Goal: Information Seeking & Learning: Check status

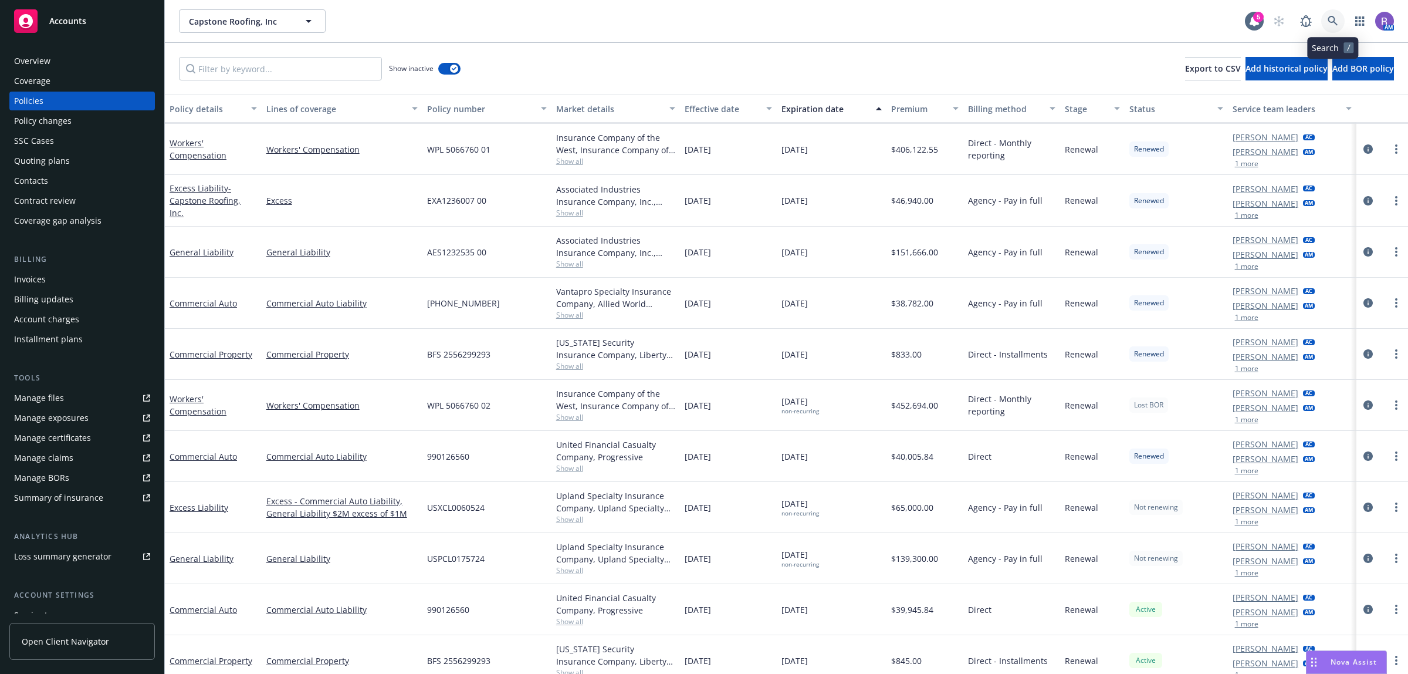
click at [1333, 22] on icon at bounding box center [1333, 21] width 10 height 10
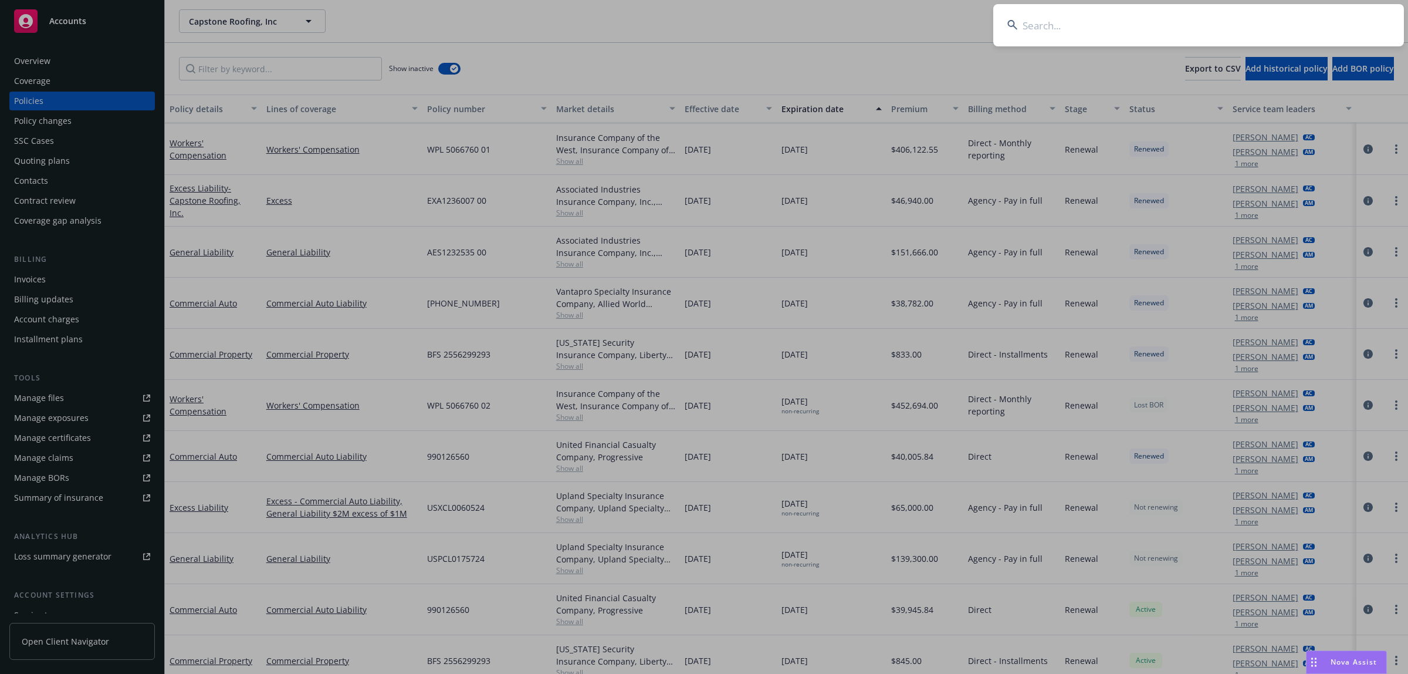
click at [1331, 23] on input at bounding box center [1199, 25] width 411 height 42
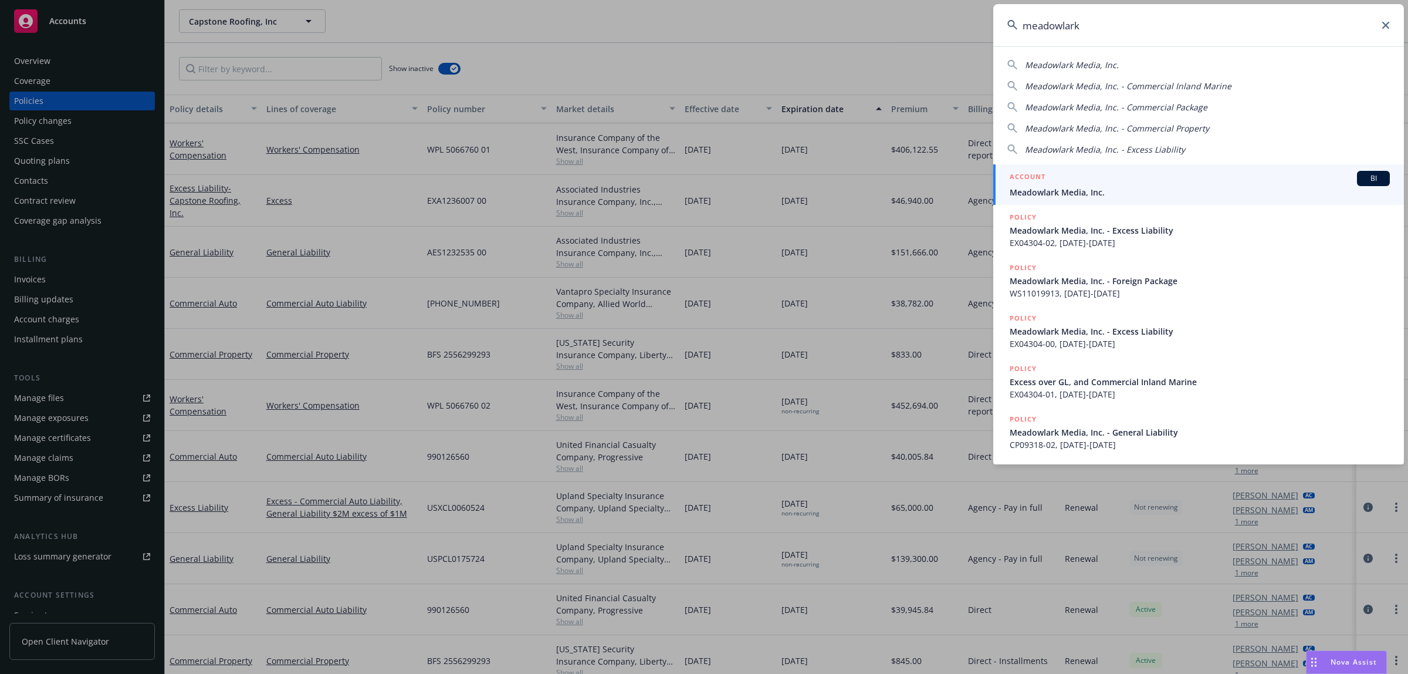
type input "meadowlark"
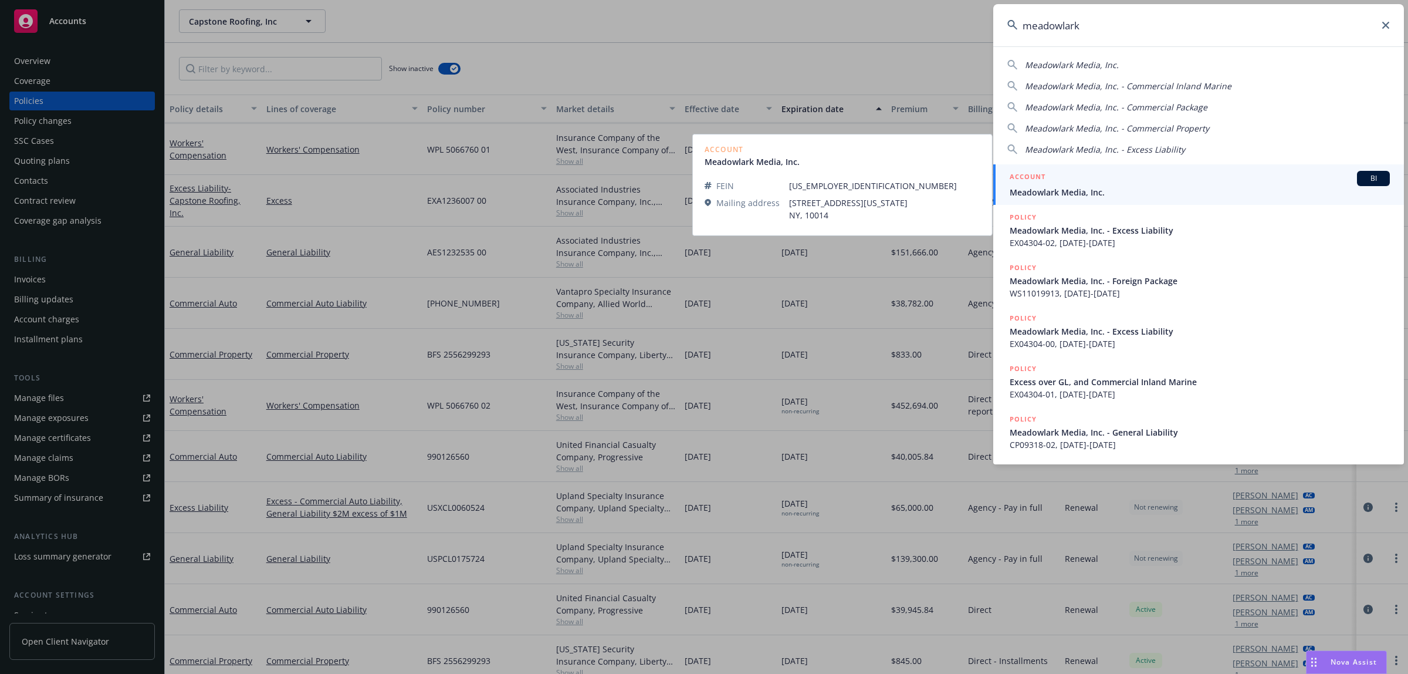
click at [1139, 172] on div "ACCOUNT BI" at bounding box center [1200, 178] width 380 height 15
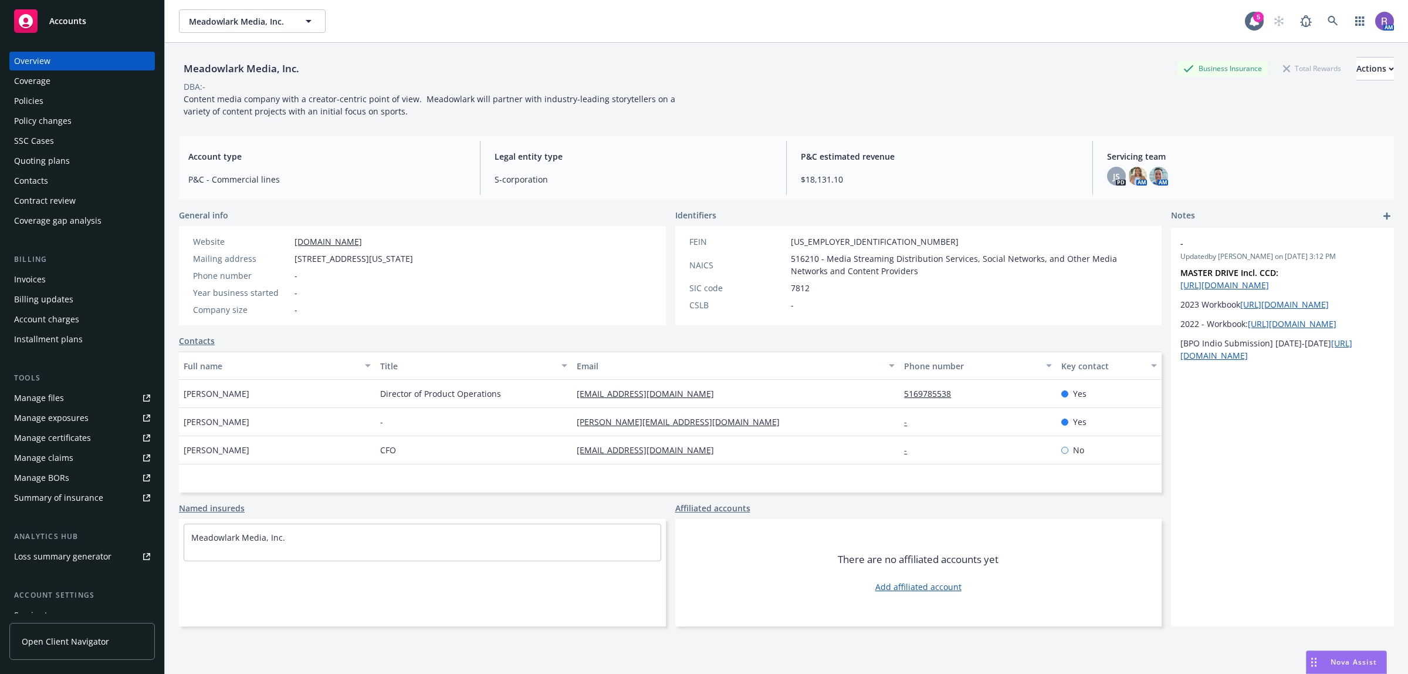
click at [78, 100] on div "Policies" at bounding box center [82, 101] width 136 height 19
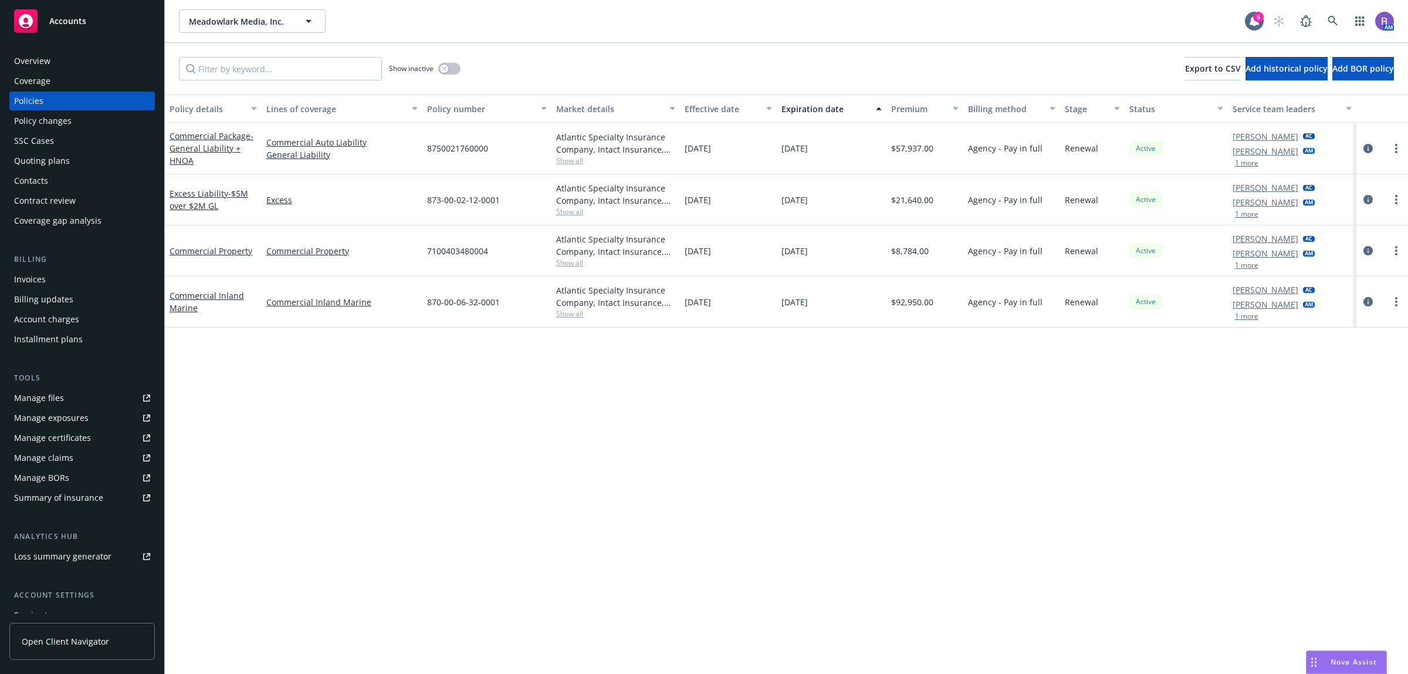
click at [75, 166] on div "Quoting plans" at bounding box center [82, 160] width 136 height 19
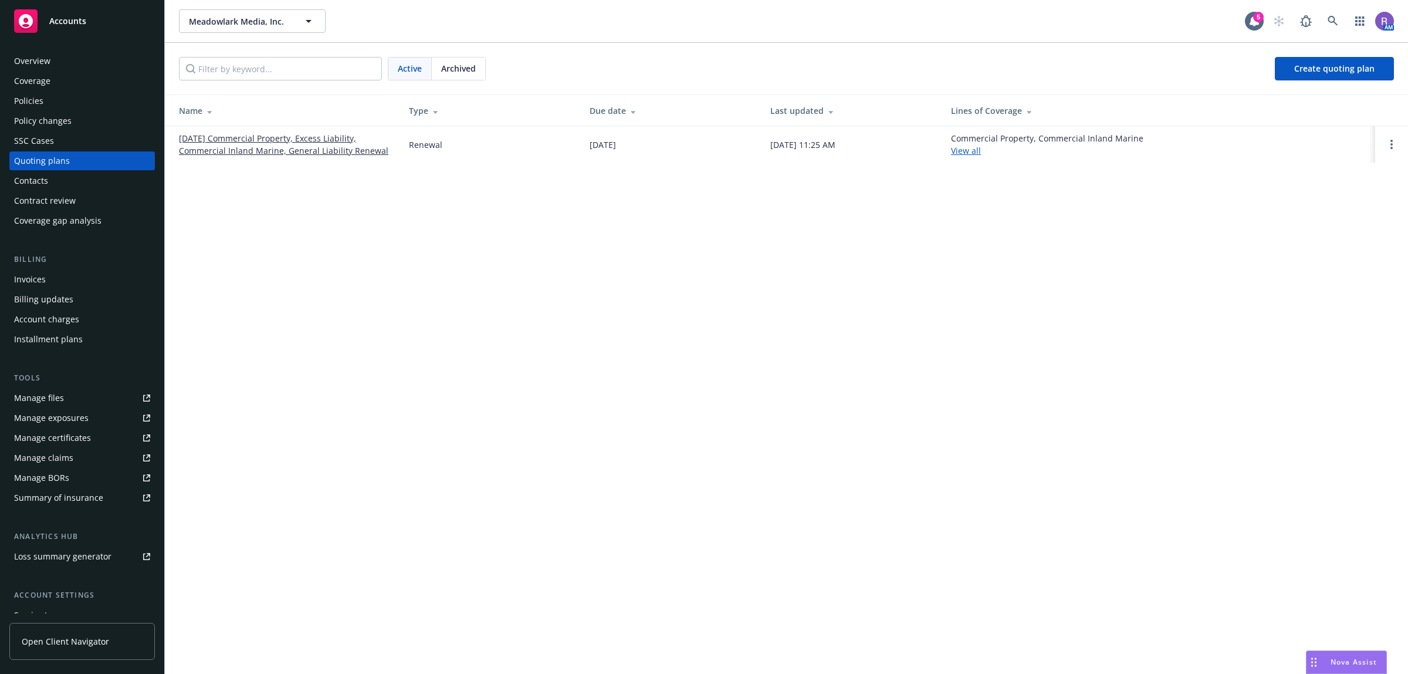
click at [327, 156] on link "[DATE] Commercial Property, Excess Liability, Commercial Inland Marine, General…" at bounding box center [284, 144] width 211 height 25
click at [1343, 69] on span "Create quoting plan" at bounding box center [1354, 68] width 80 height 11
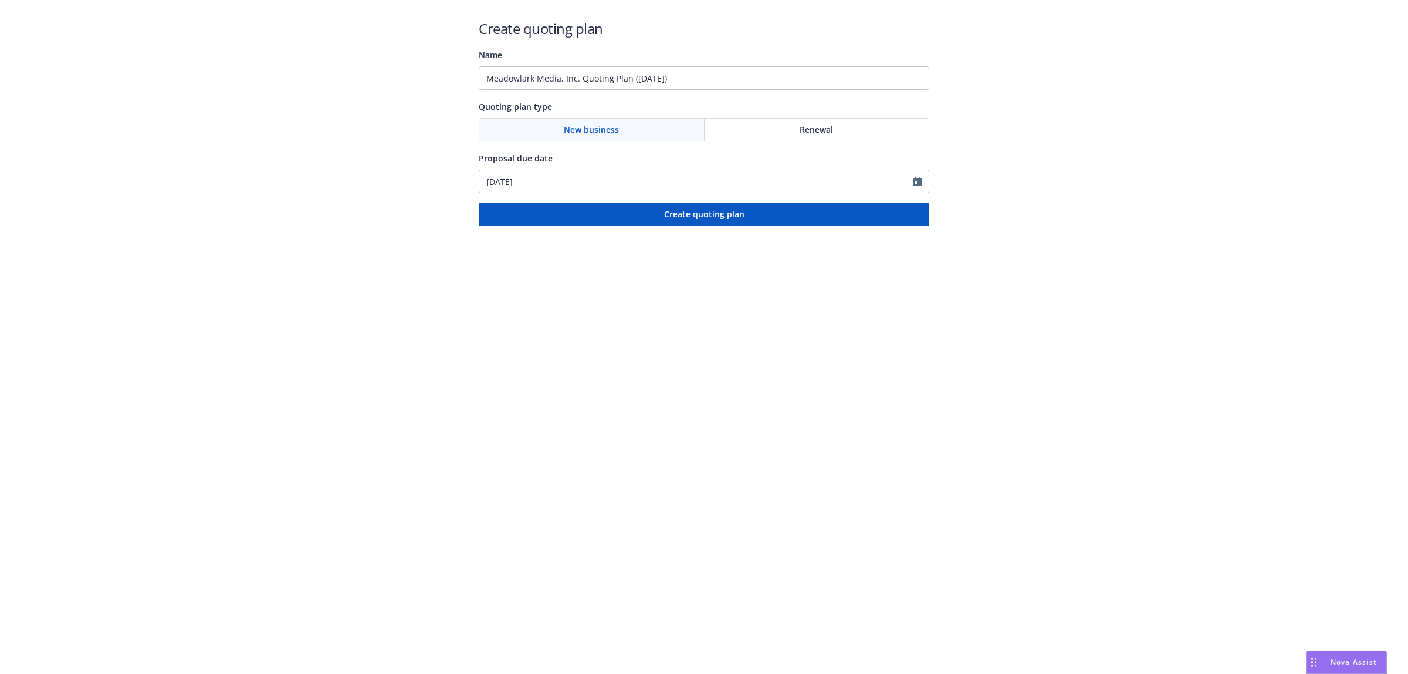
click at [614, 130] on span "New business" at bounding box center [591, 129] width 55 height 12
drag, startPoint x: 1001, startPoint y: 420, endPoint x: 1073, endPoint y: 349, distance: 100.8
click at [1007, 226] on html "Create quoting plan Name Meadowlark Media, Inc. Quoting Plan (2025-08-21) Quoti…" at bounding box center [704, 113] width 1408 height 226
click at [723, 83] on input "Meadowlark Media, Inc. Quoting Plan (2025-08-21)" at bounding box center [704, 77] width 451 height 23
click at [1139, 226] on html "Create quoting plan Name Meadowlark Media, Inc. Quoting Plan (2025-08-21) Quoti…" at bounding box center [704, 113] width 1408 height 226
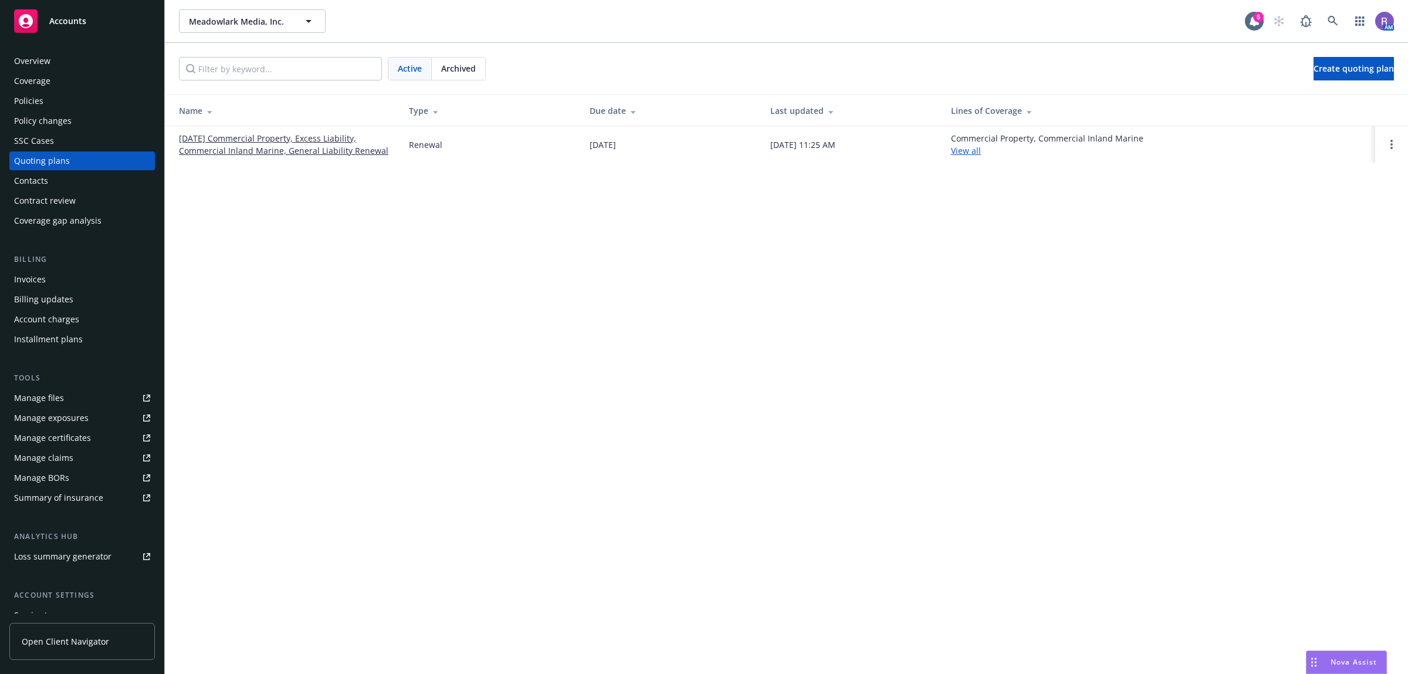
click at [72, 104] on div "Policies" at bounding box center [82, 101] width 136 height 19
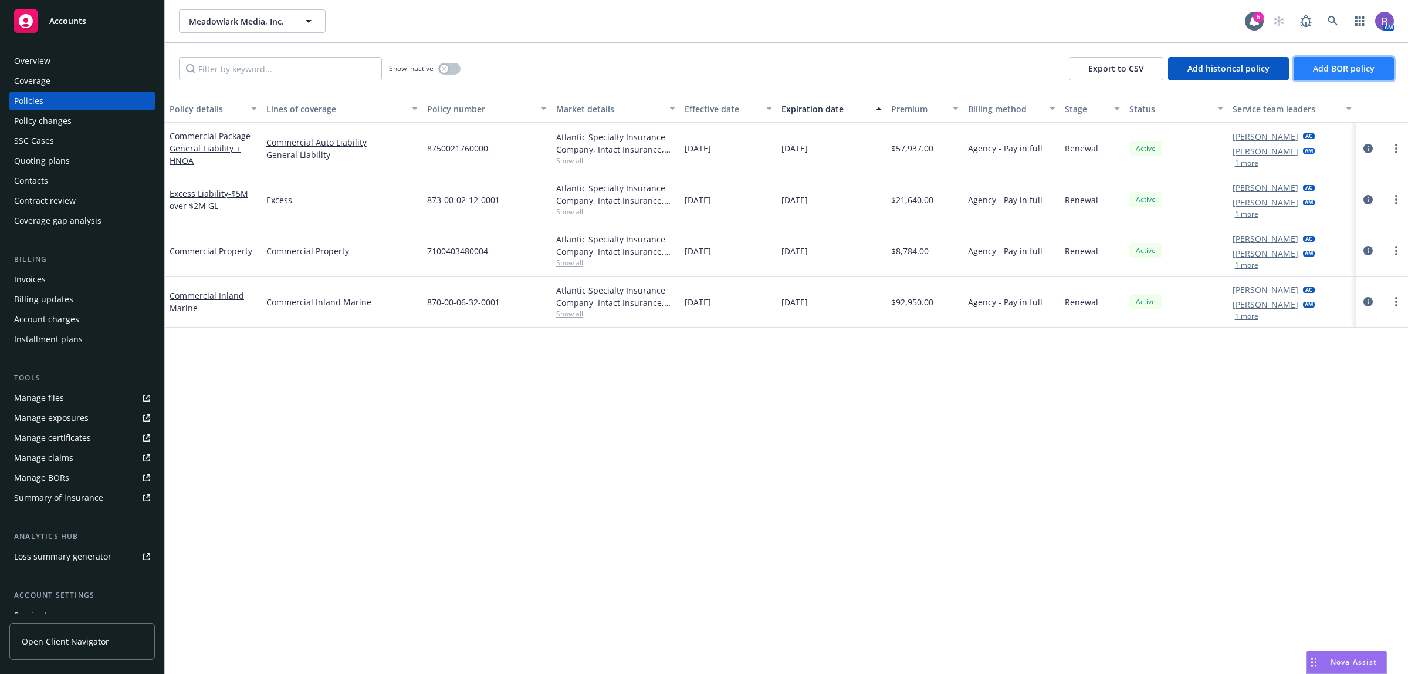
click at [1328, 77] on button "Add BOR policy" at bounding box center [1344, 68] width 100 height 23
select select "other"
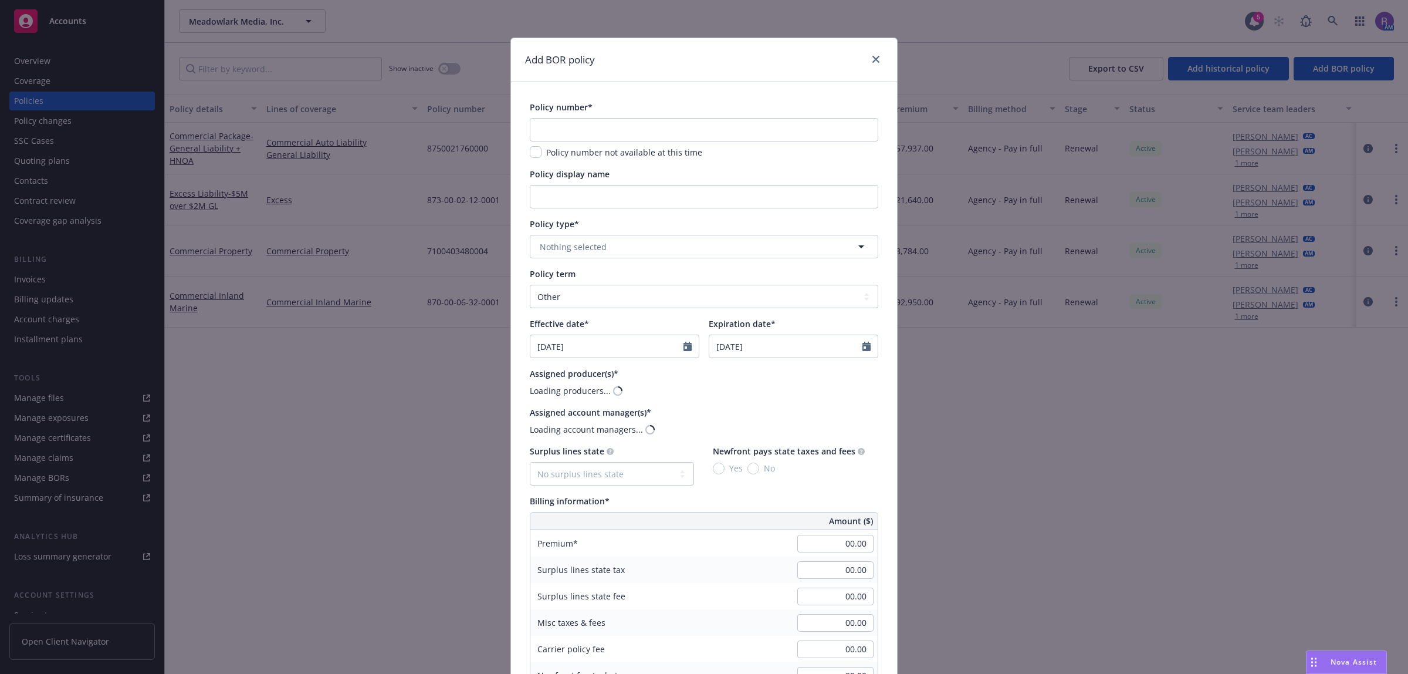
drag, startPoint x: 518, startPoint y: 116, endPoint x: 619, endPoint y: 136, distance: 102.9
click at [532, 119] on div "Policy number* Policy number not available at this time Policy display name Pol…" at bounding box center [704, 675] width 386 height 1186
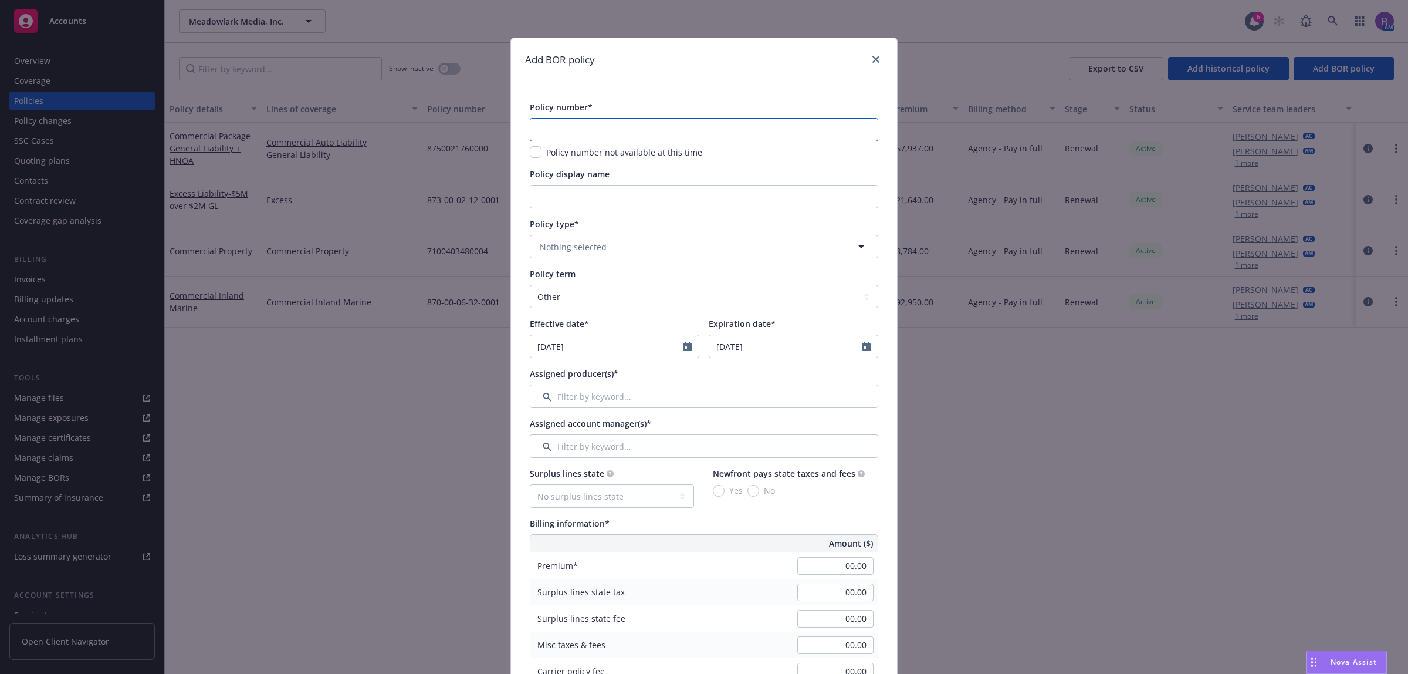
click at [619, 136] on input "text" at bounding box center [704, 129] width 349 height 23
click at [582, 134] on input "text" at bounding box center [704, 129] width 349 height 23
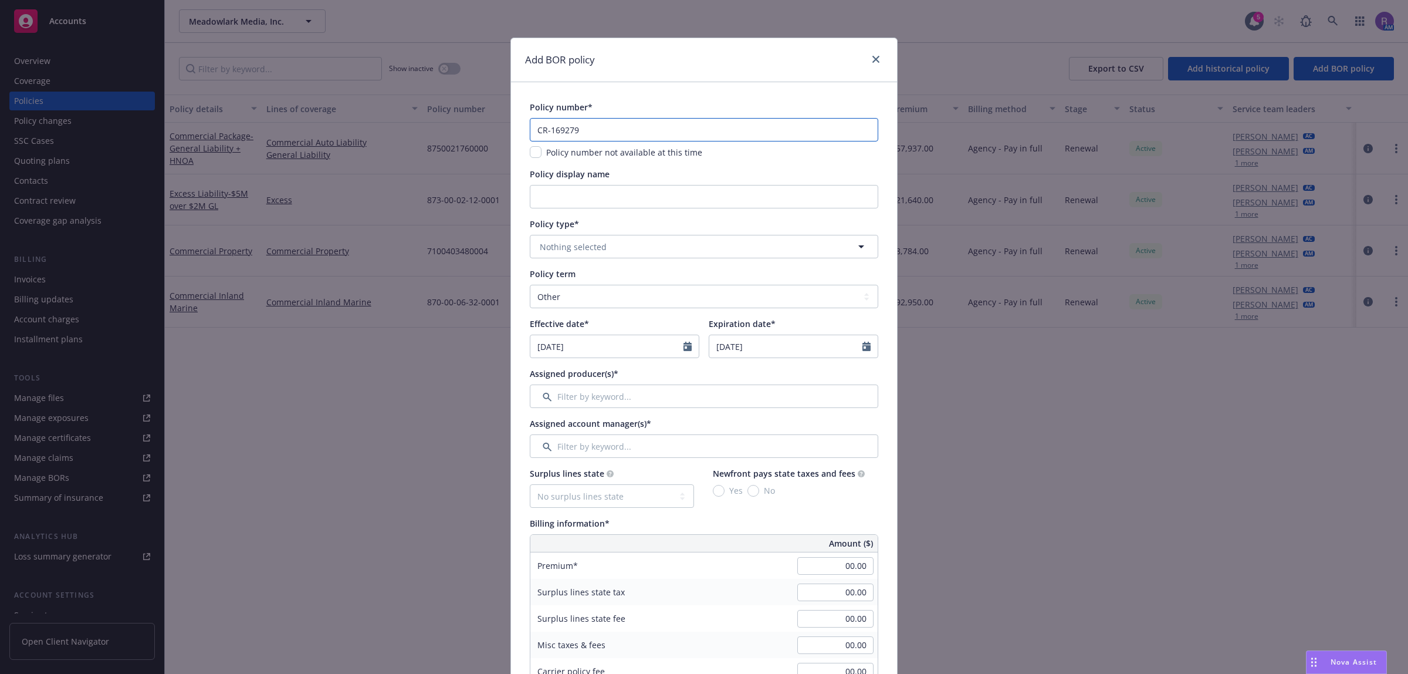
type input "CR-169279"
click at [615, 150] on span "Policy number not available at this time" at bounding box center [624, 152] width 156 height 11
click at [682, 174] on div "Policy display name" at bounding box center [704, 174] width 349 height 12
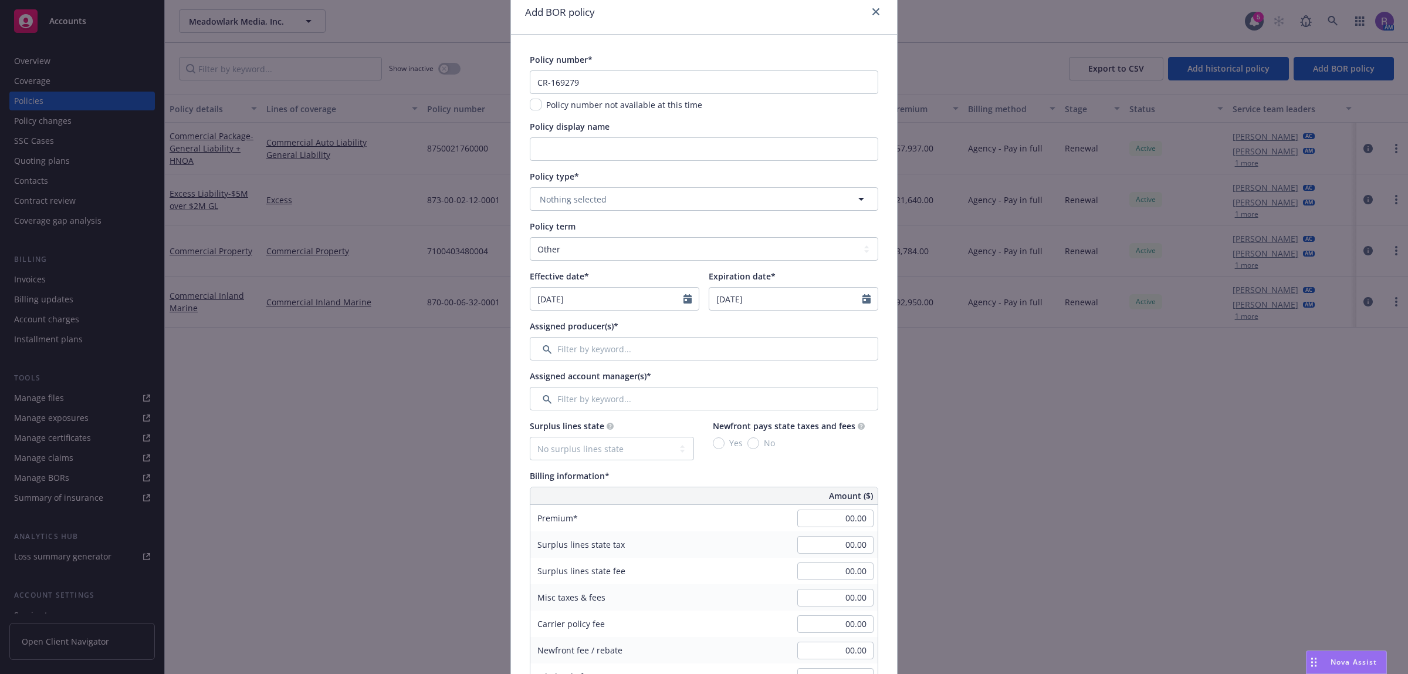
scroll to position [73, 0]
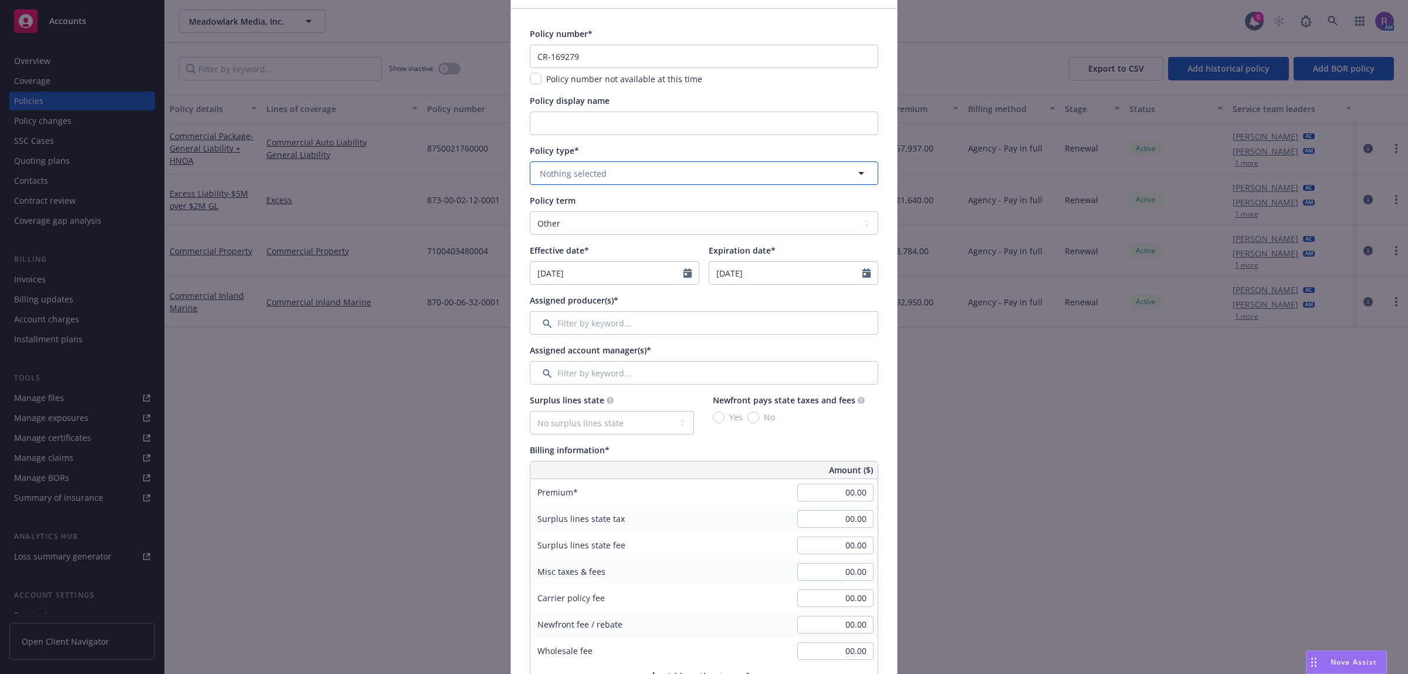
click at [605, 172] on button "Nothing selected" at bounding box center [704, 172] width 349 height 23
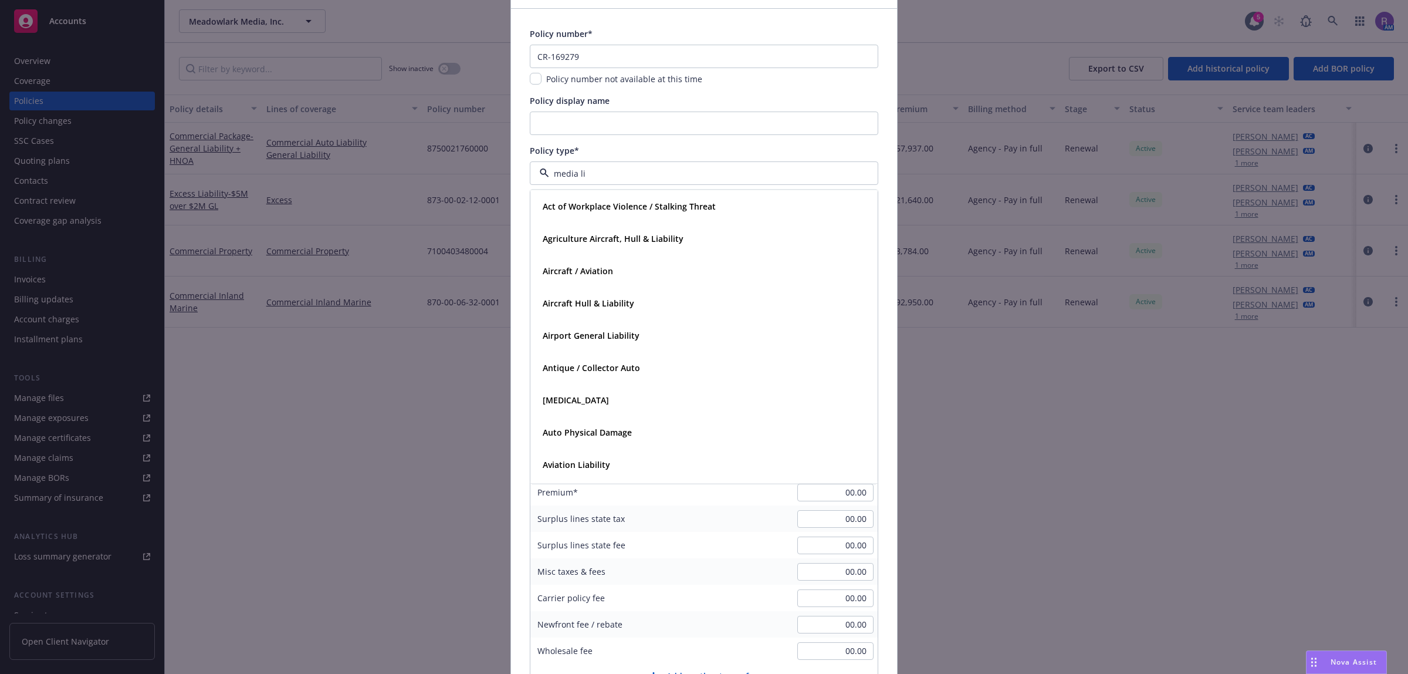
type input "media lia"
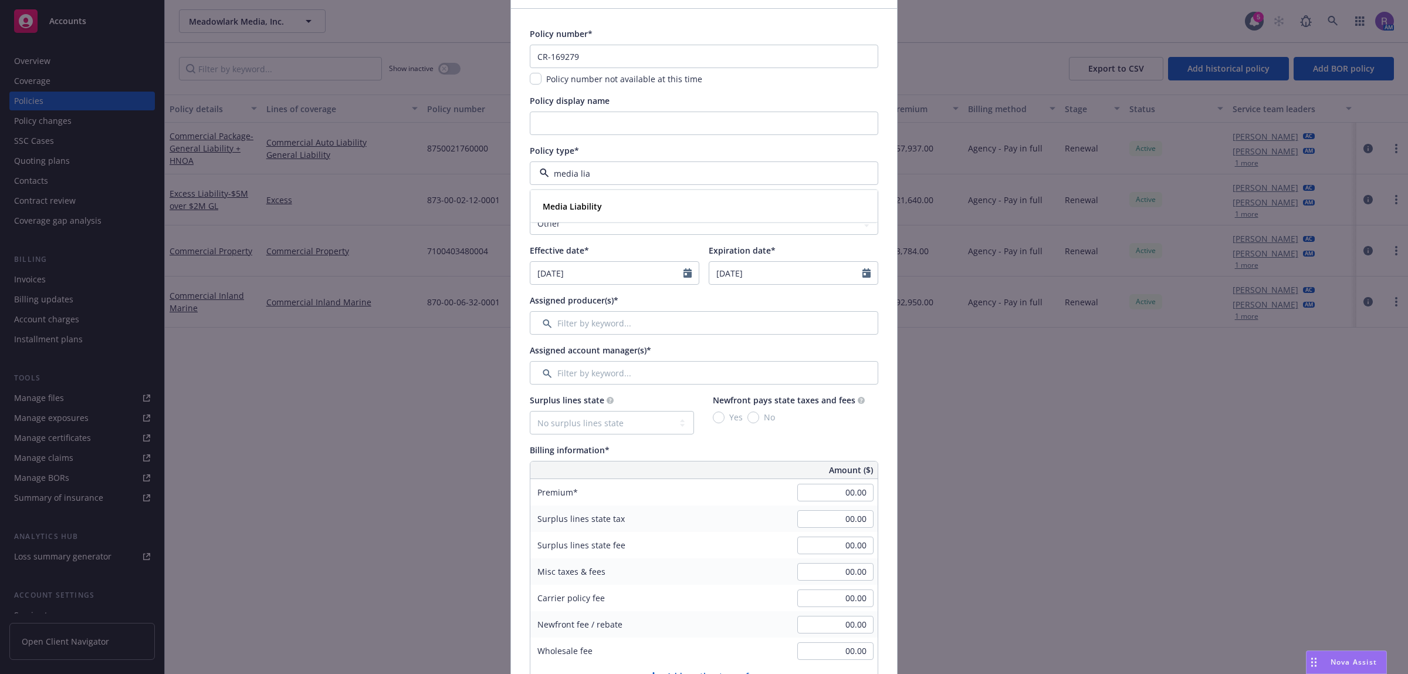
click at [602, 198] on div "Media Liability" at bounding box center [704, 206] width 332 height 17
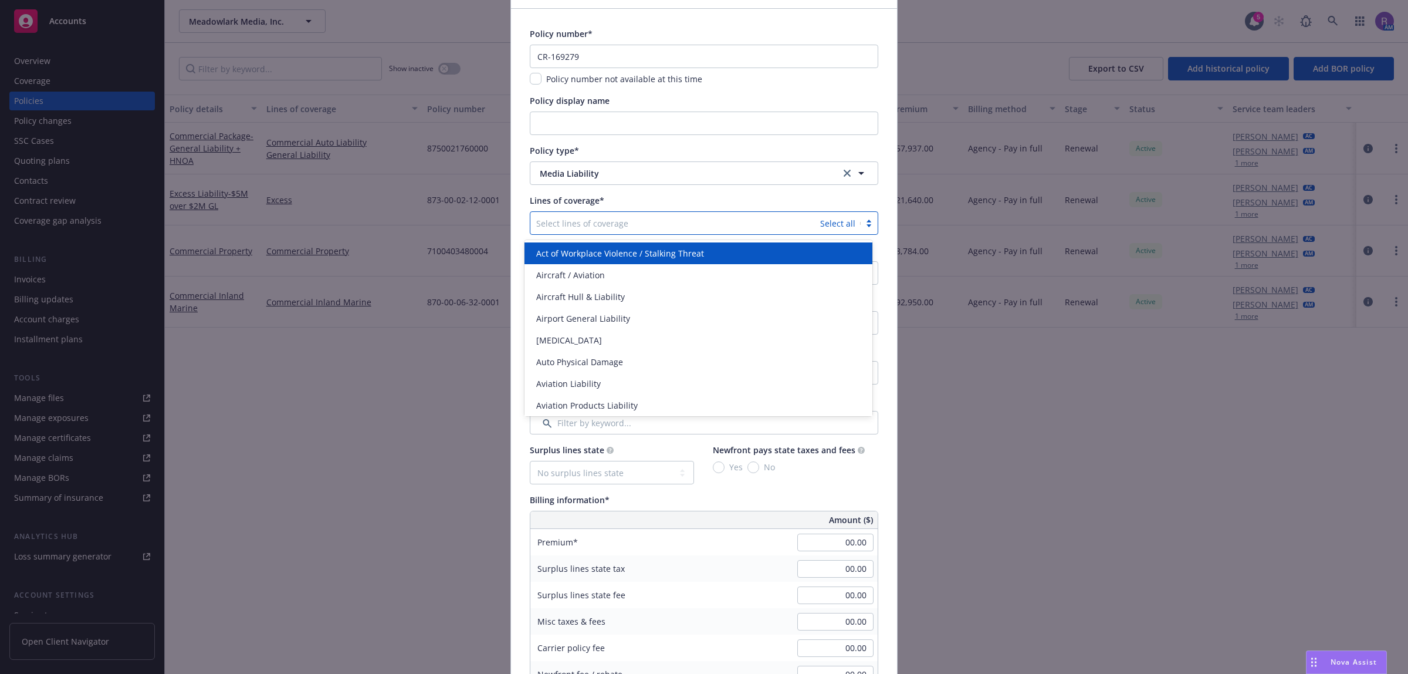
click at [619, 223] on div at bounding box center [675, 223] width 278 height 14
type input "media"
click at [584, 250] on span "Media Liability" at bounding box center [565, 253] width 58 height 12
click at [779, 191] on div "Policy number* CR-169279 Policy number not available at this time Policy displa…" at bounding box center [704, 638] width 349 height 1221
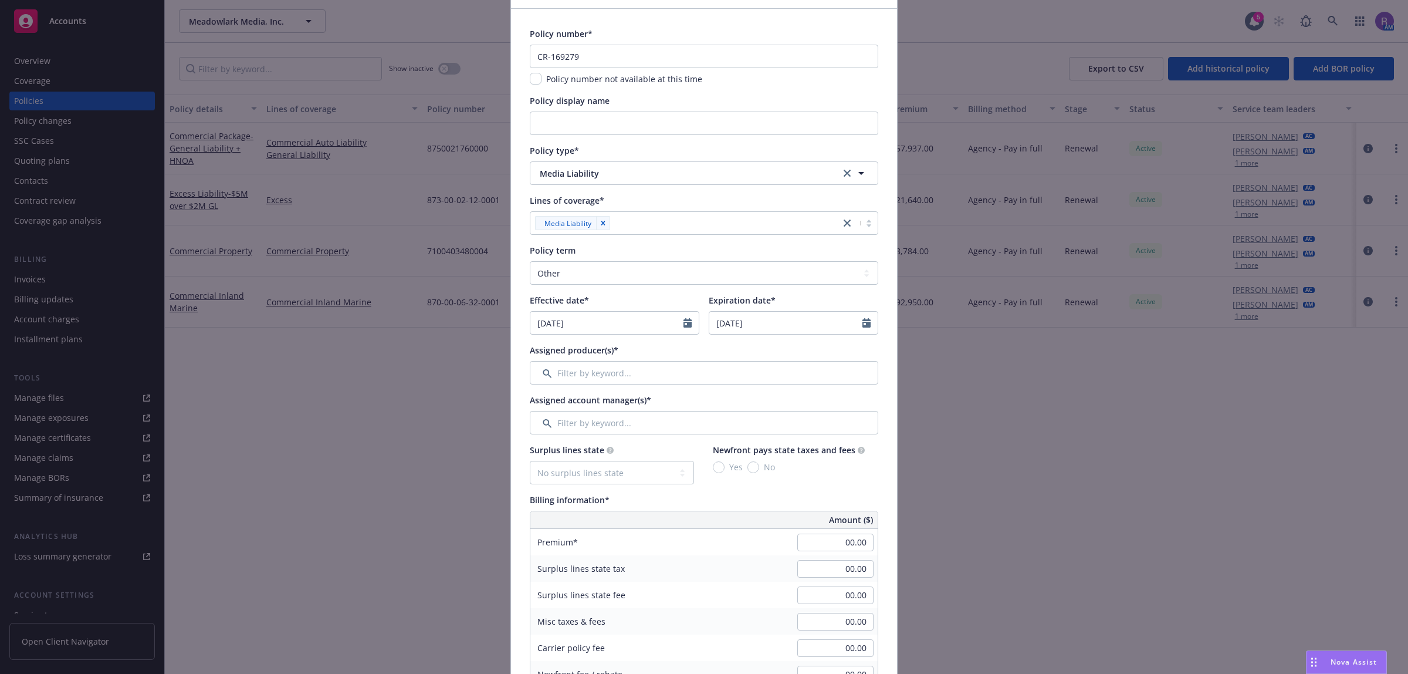
scroll to position [220, 0]
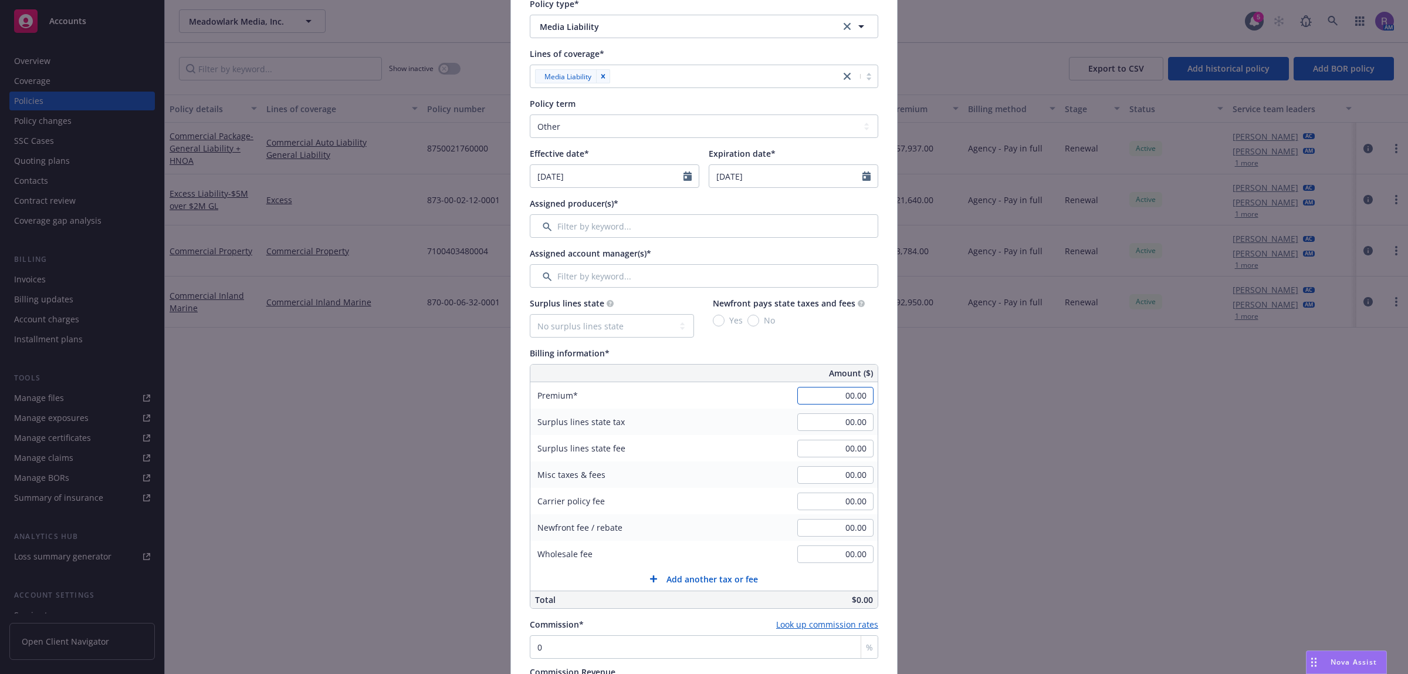
click at [855, 397] on input "00.00" at bounding box center [836, 396] width 76 height 18
click at [860, 400] on input "00.00" at bounding box center [836, 396] width 76 height 18
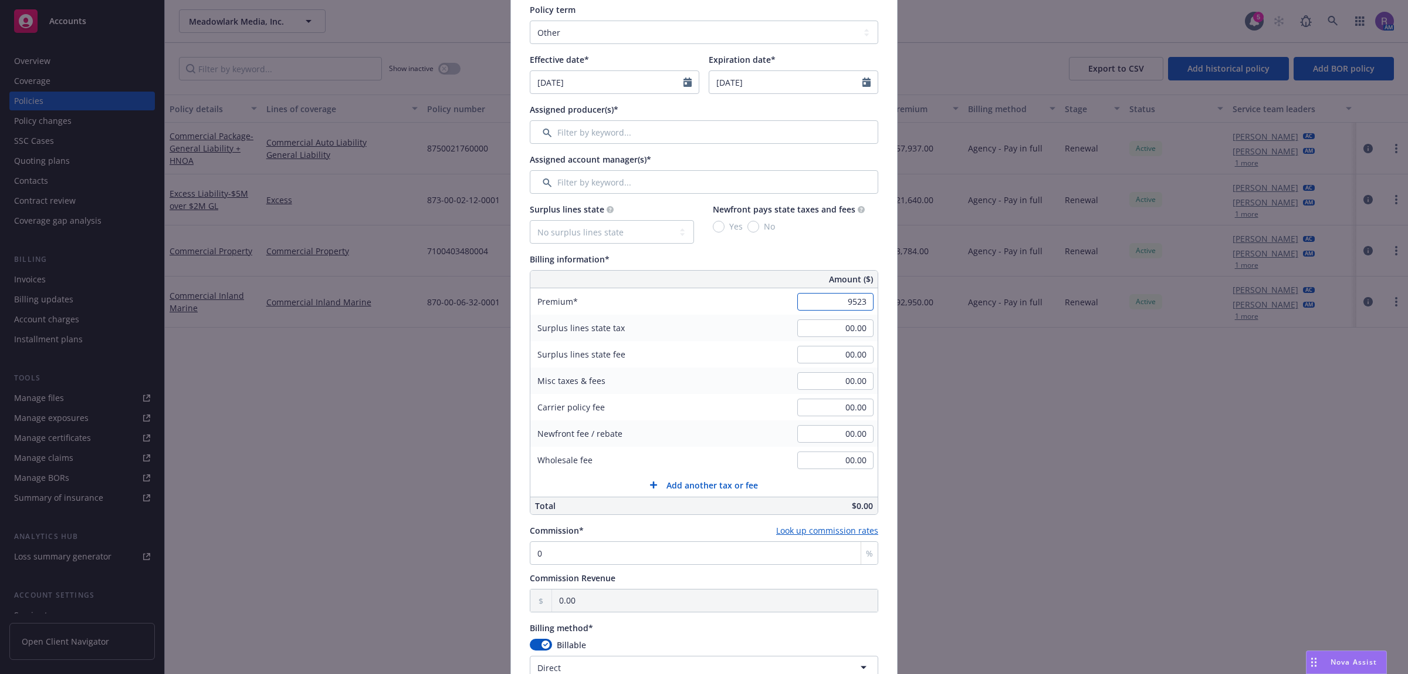
scroll to position [514, 0]
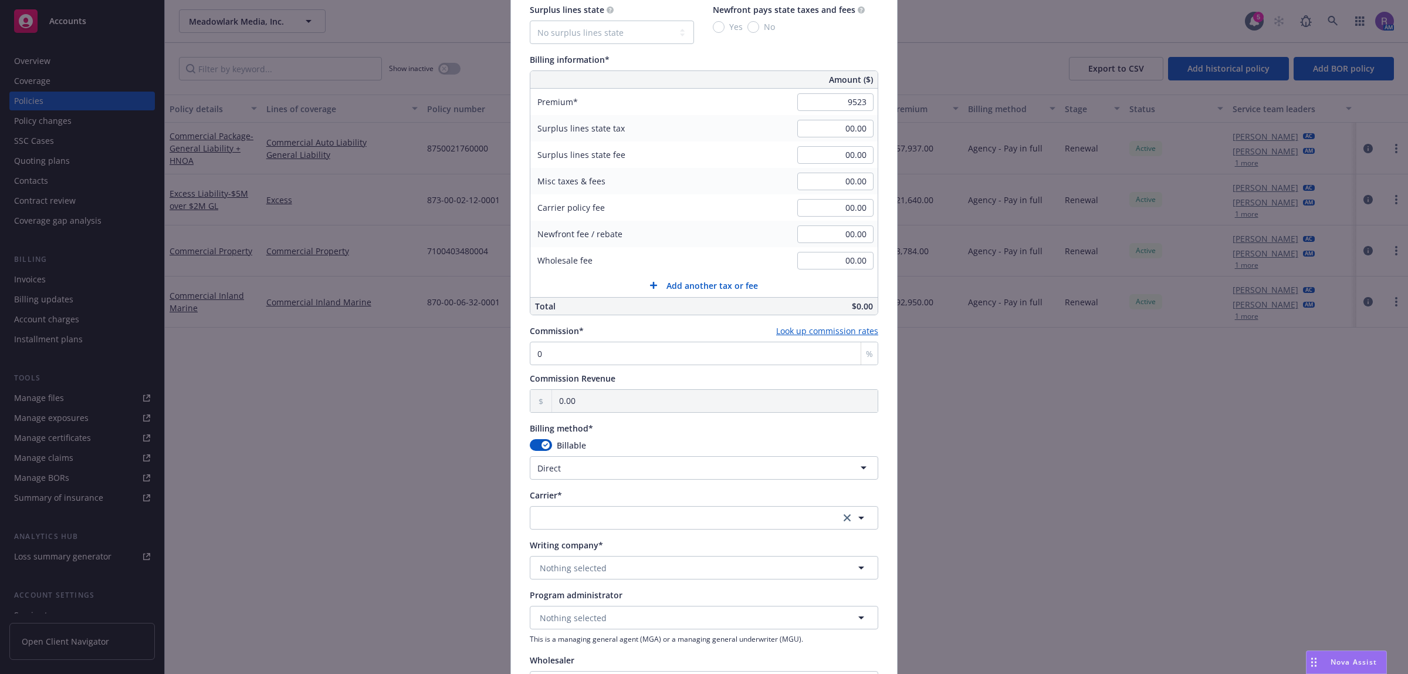
type input "9,523.00"
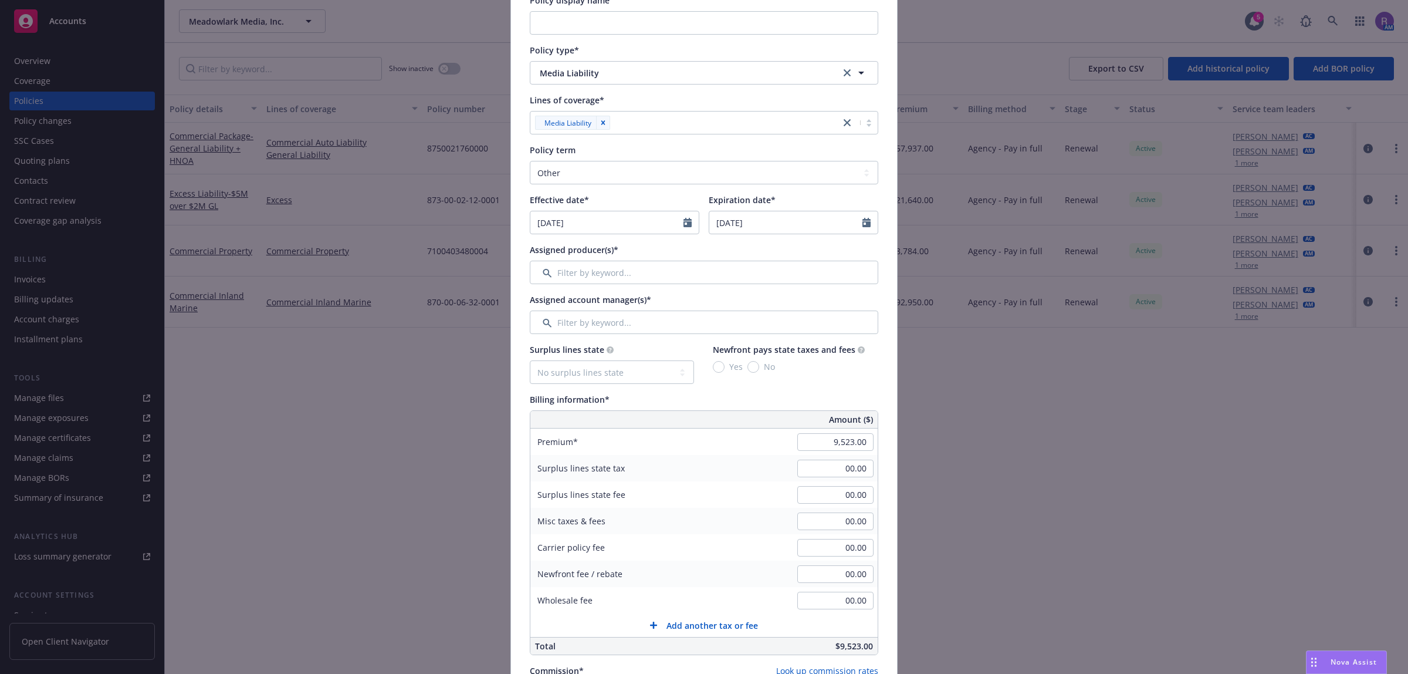
scroll to position [0, 0]
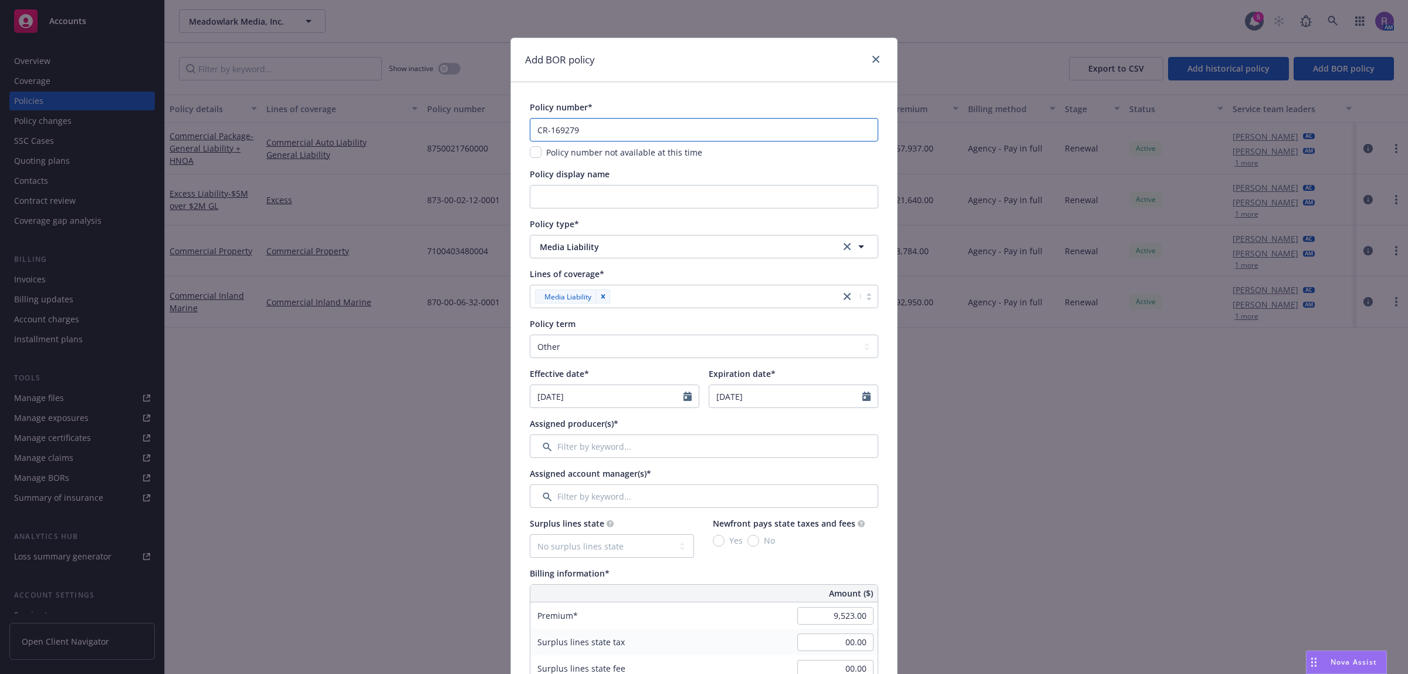
click at [651, 131] on input "CR-169279" at bounding box center [704, 129] width 349 height 23
drag, startPoint x: 872, startPoint y: 62, endPoint x: 617, endPoint y: 63, distance: 254.1
click at [873, 62] on icon "close" at bounding box center [876, 59] width 7 height 7
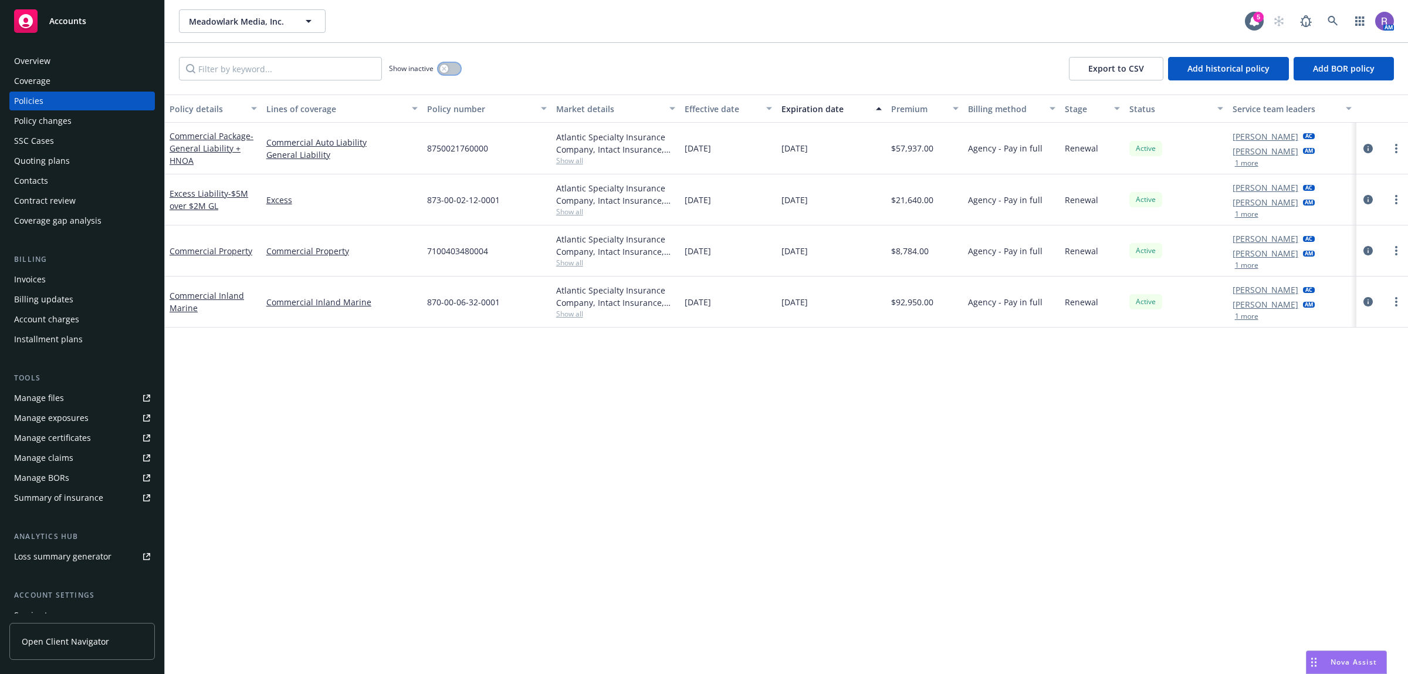
click at [447, 74] on button "button" at bounding box center [449, 69] width 22 height 12
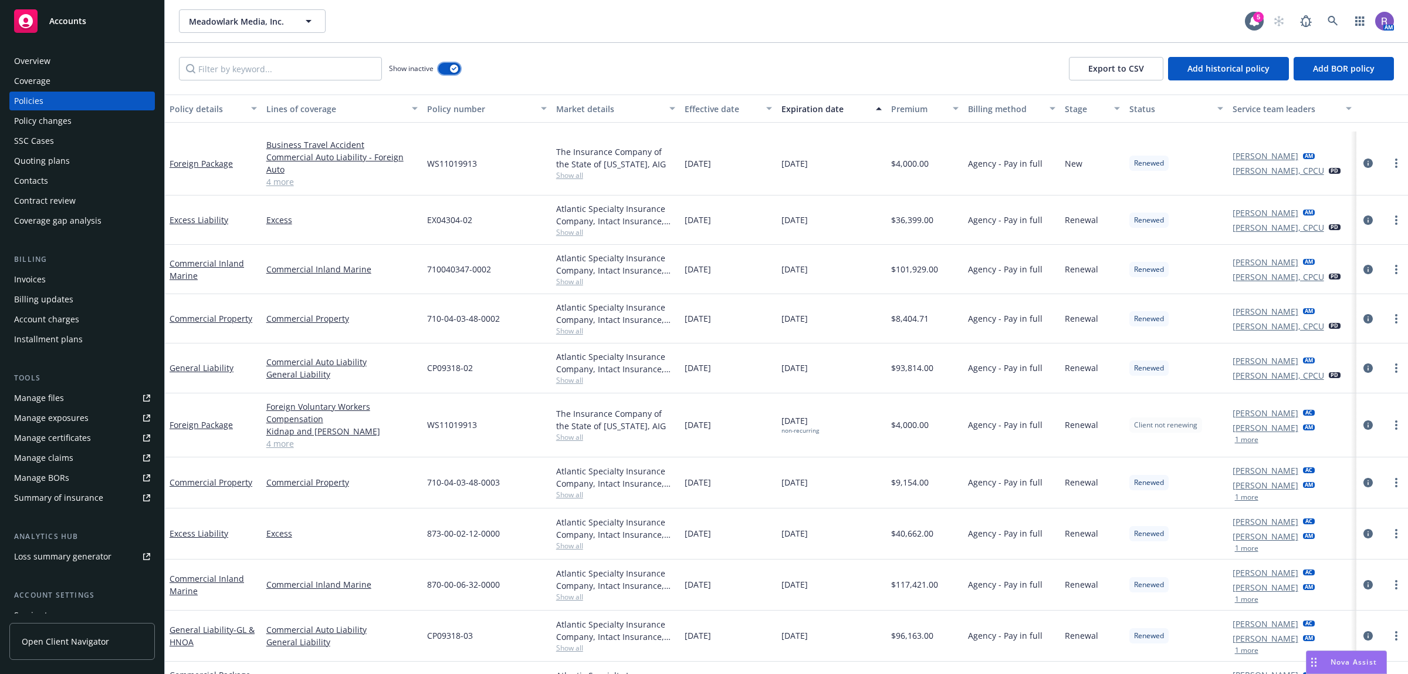
scroll to position [541, 0]
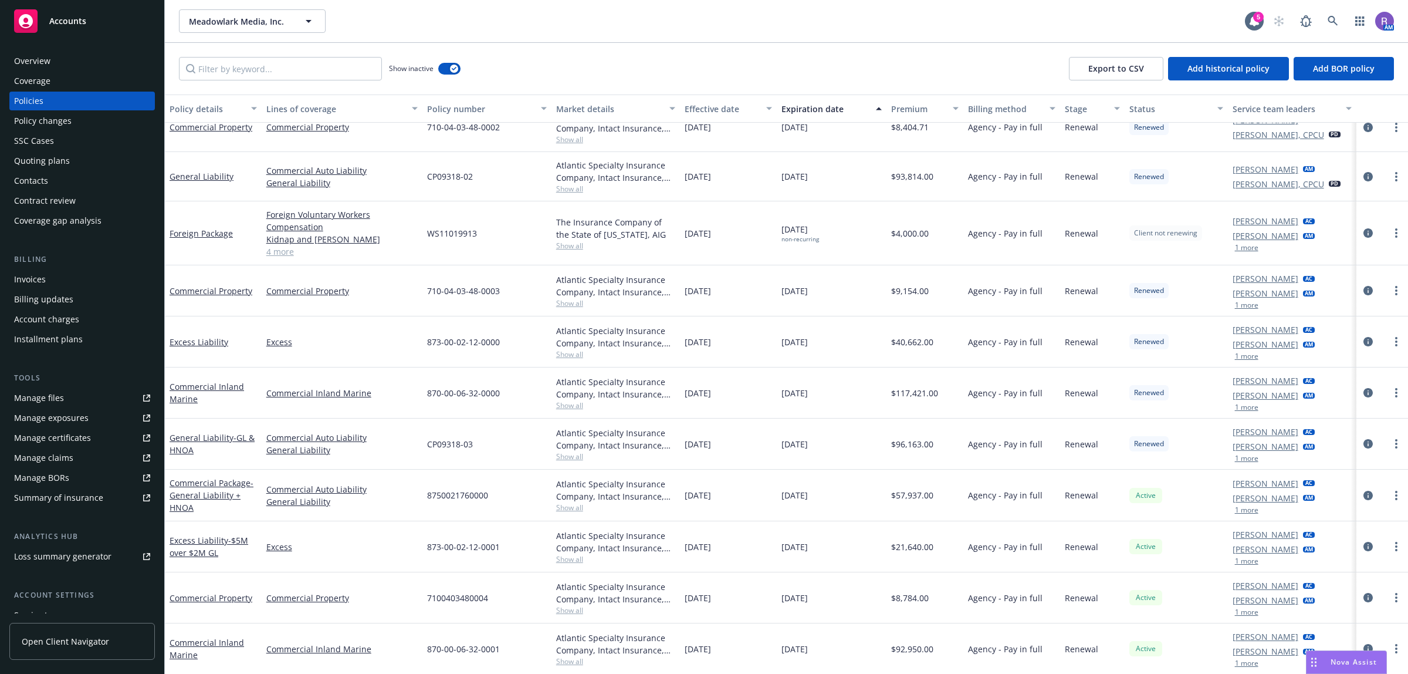
click at [488, 336] on span "873-00-02-12-0000" at bounding box center [463, 342] width 73 height 12
click at [1364, 340] on icon "circleInformation" at bounding box center [1368, 341] width 9 height 9
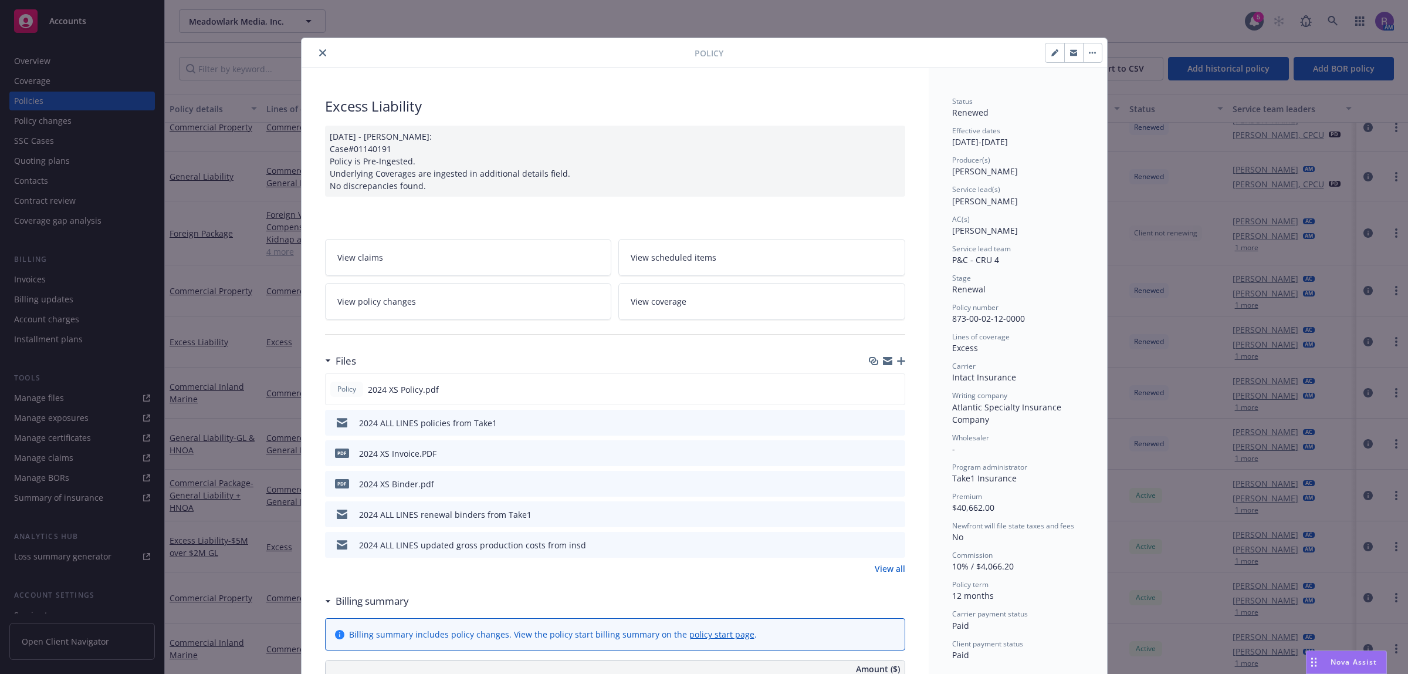
click at [319, 56] on icon "close" at bounding box center [322, 52] width 7 height 7
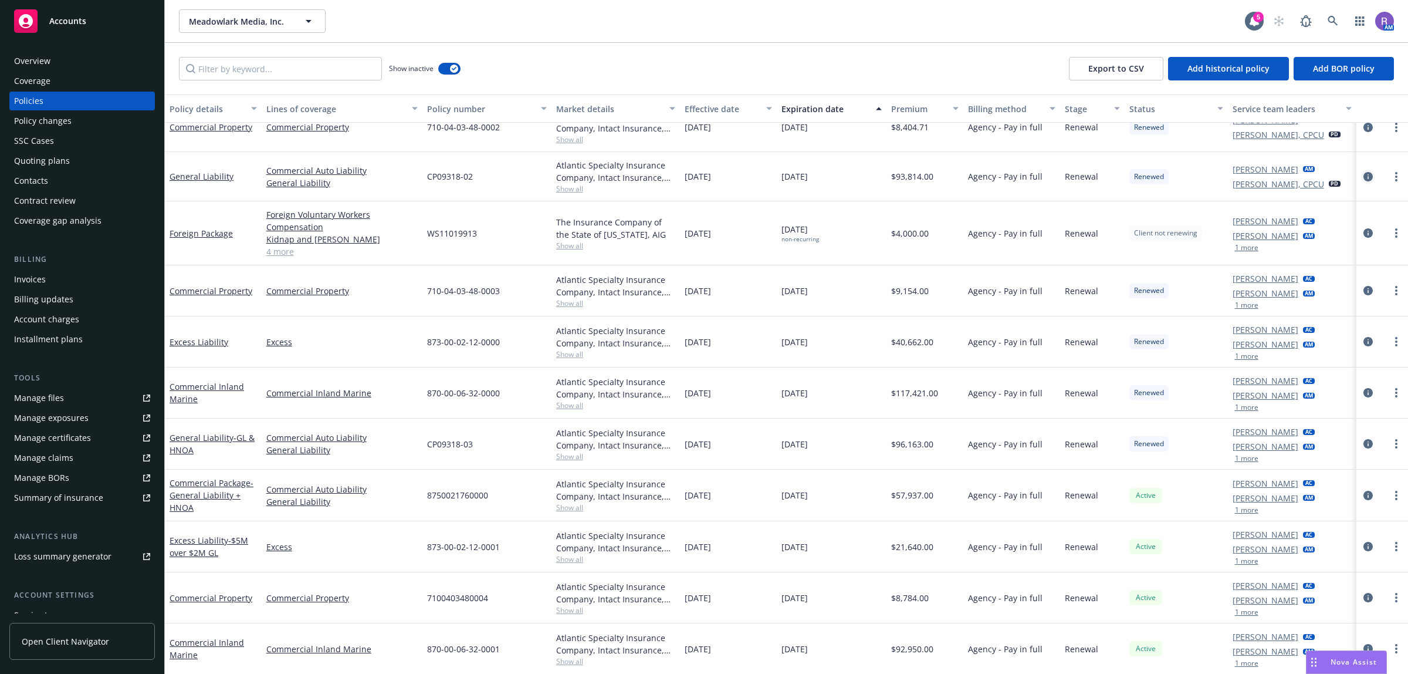
click at [1364, 179] on icon "circleInformation" at bounding box center [1368, 176] width 9 height 9
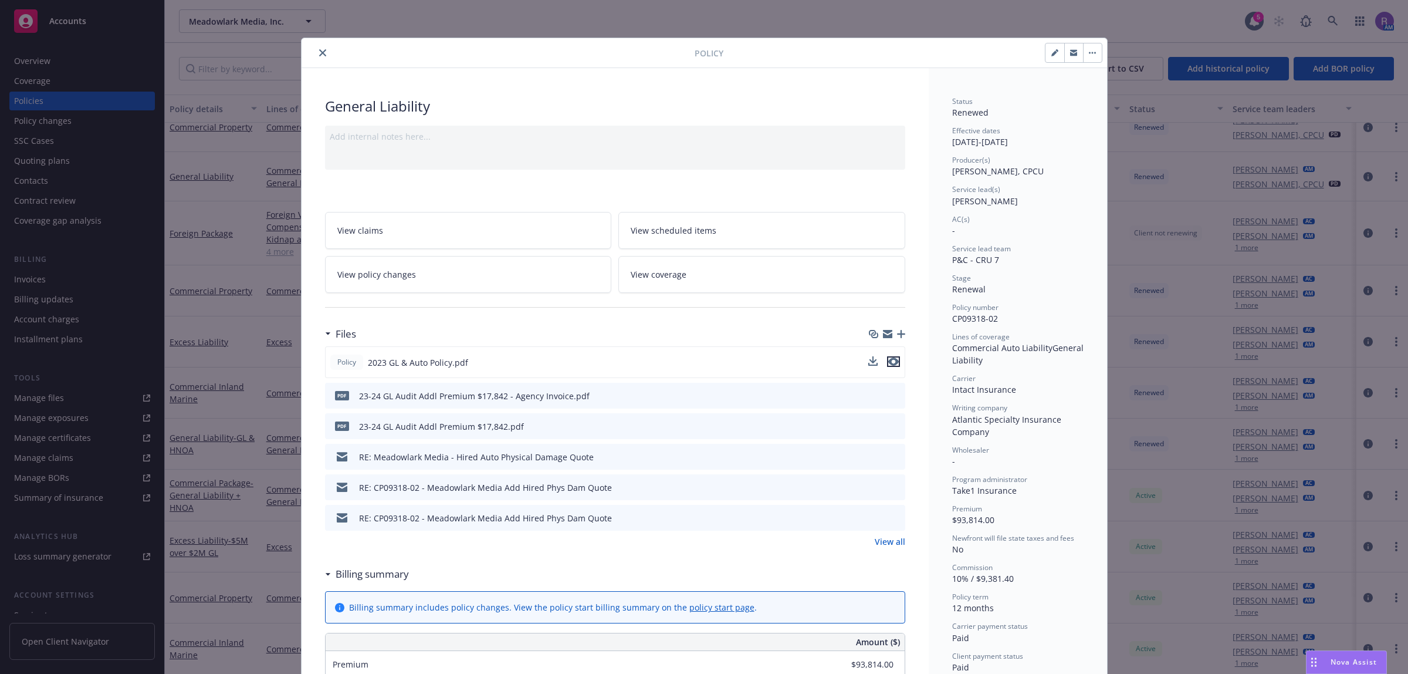
click at [889, 364] on icon "preview file" at bounding box center [894, 361] width 11 height 8
click at [319, 53] on icon "close" at bounding box center [322, 52] width 7 height 7
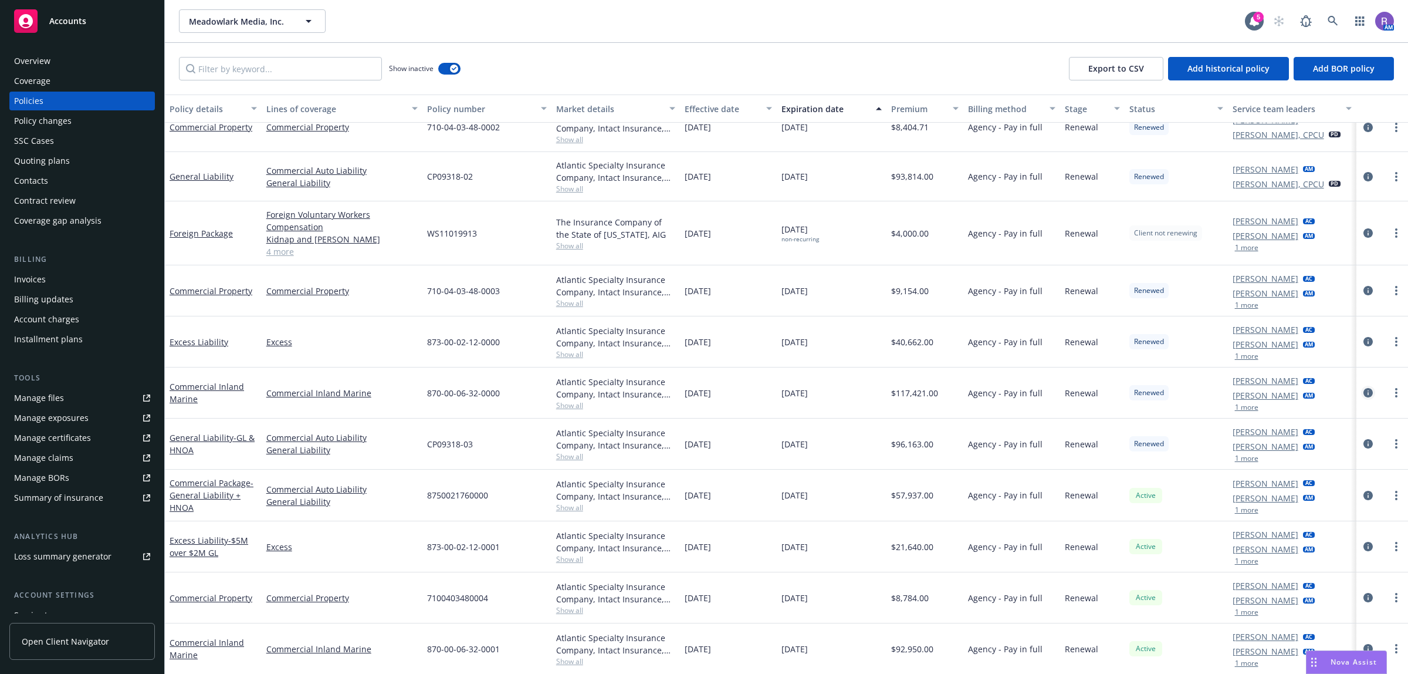
click at [1364, 389] on icon "circleInformation" at bounding box center [1368, 392] width 9 height 9
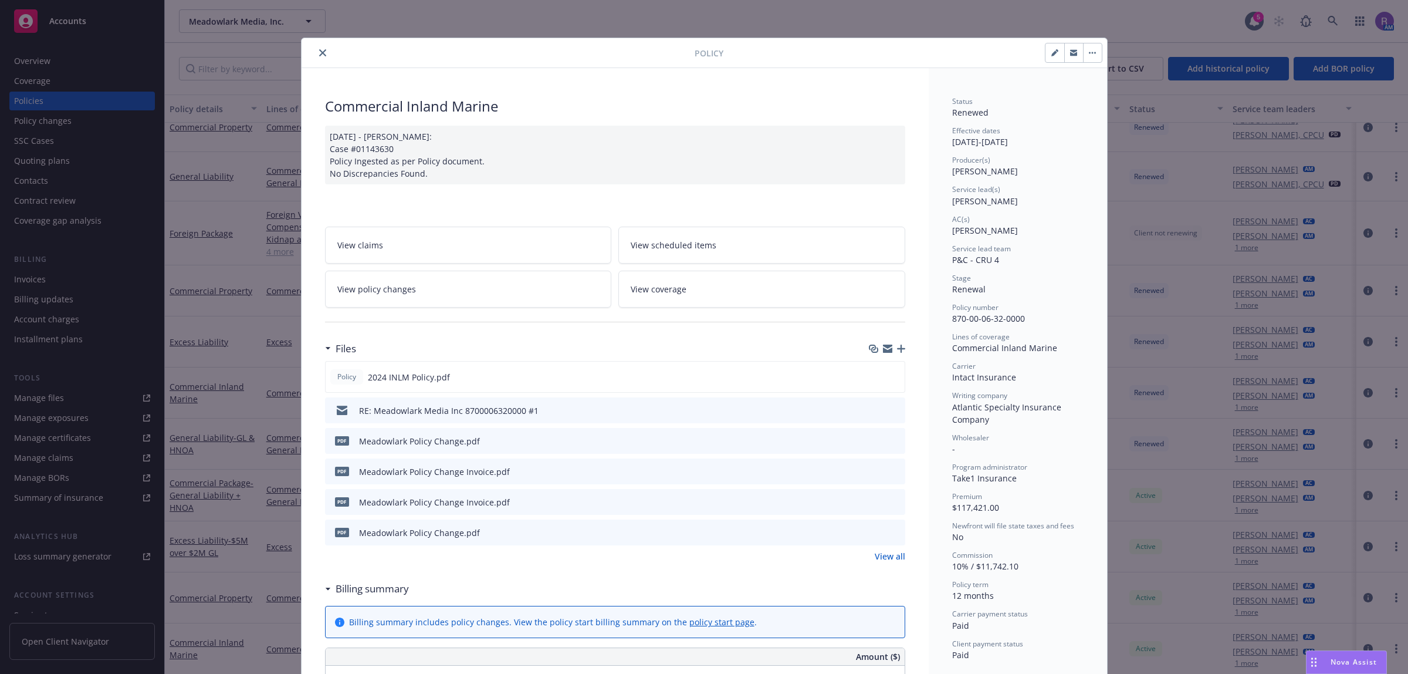
click at [892, 440] on icon "preview file" at bounding box center [894, 440] width 11 height 8
drag, startPoint x: 313, startPoint y: 48, endPoint x: 314, endPoint y: 56, distance: 8.3
click at [316, 48] on button "close" at bounding box center [323, 53] width 14 height 14
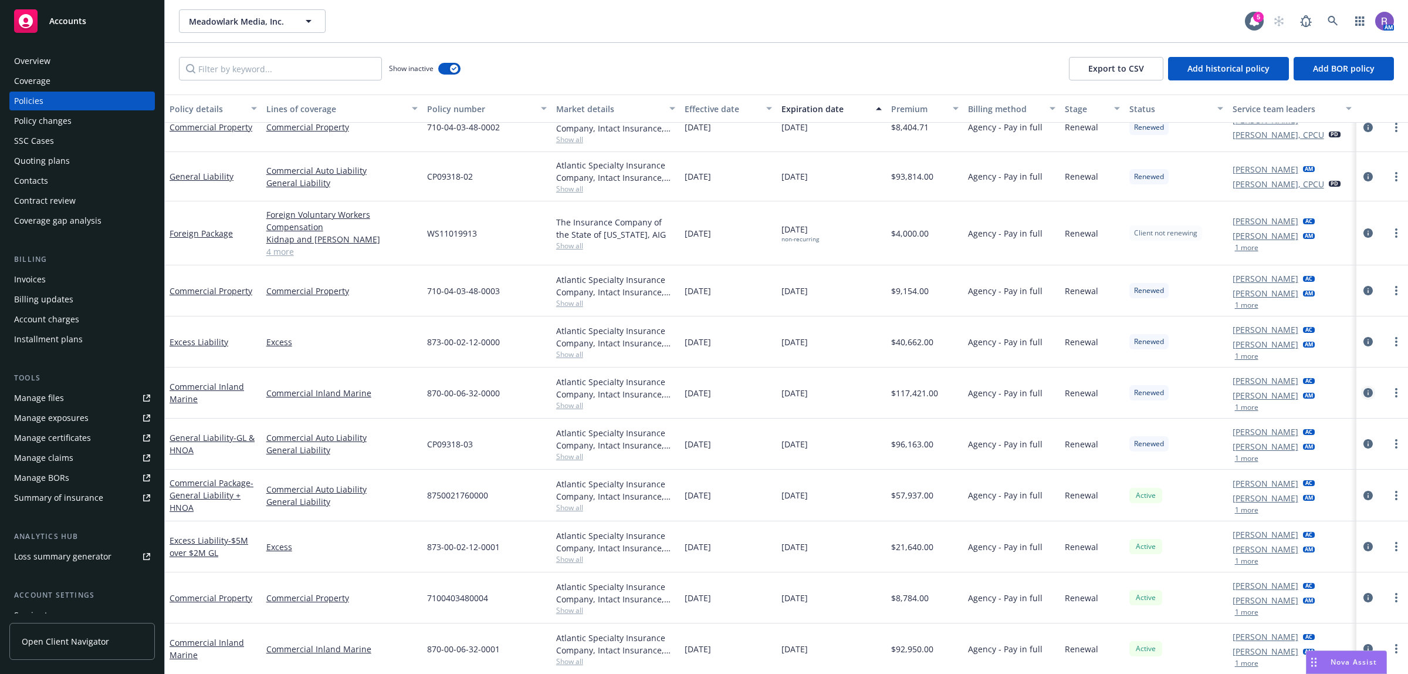
click at [1364, 394] on icon "circleInformation" at bounding box center [1368, 392] width 9 height 9
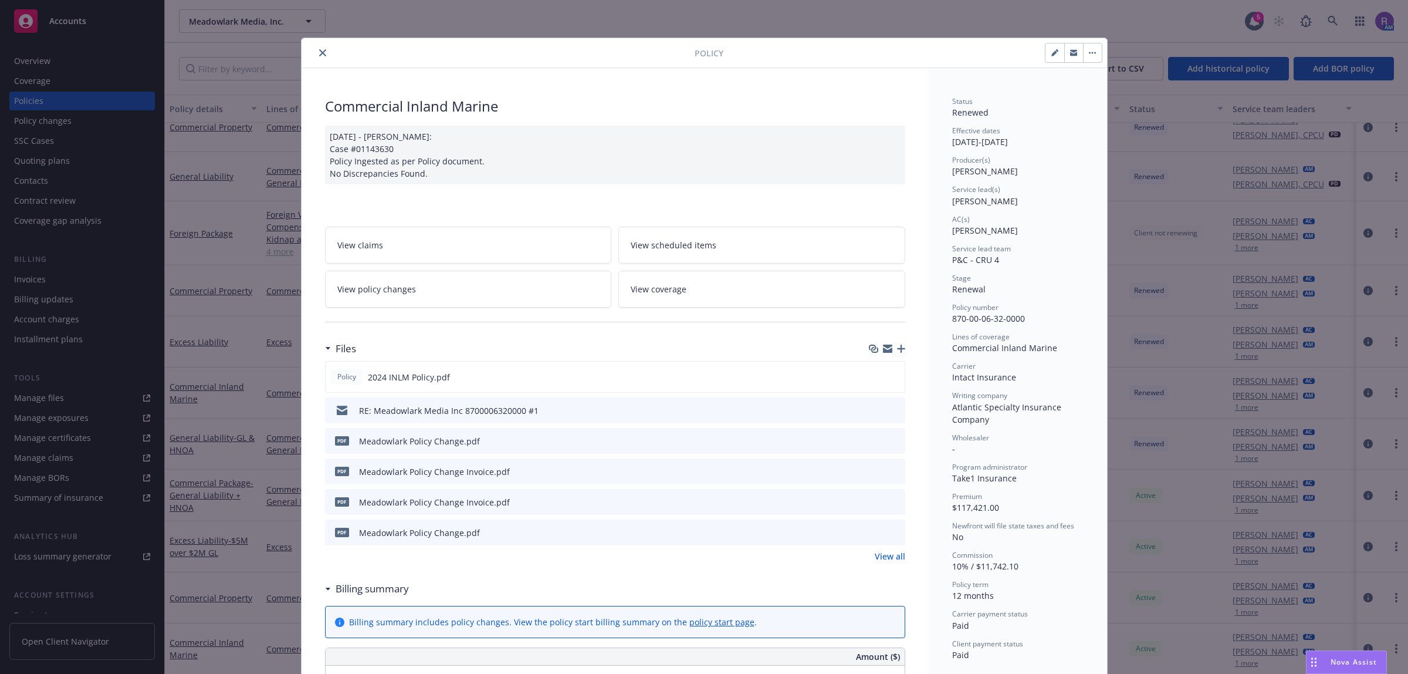
scroll to position [35, 0]
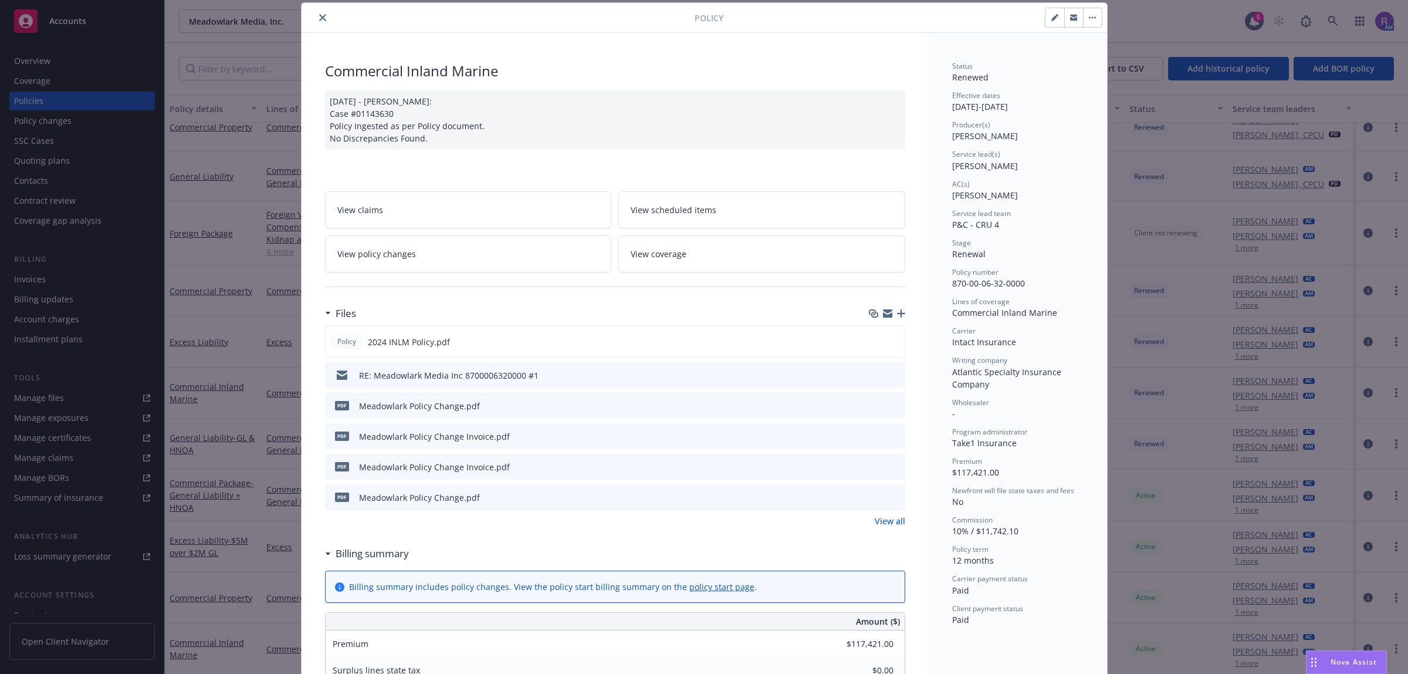
click at [889, 403] on icon "preview file" at bounding box center [894, 405] width 11 height 8
